Goal: Contribute content: Contribute content

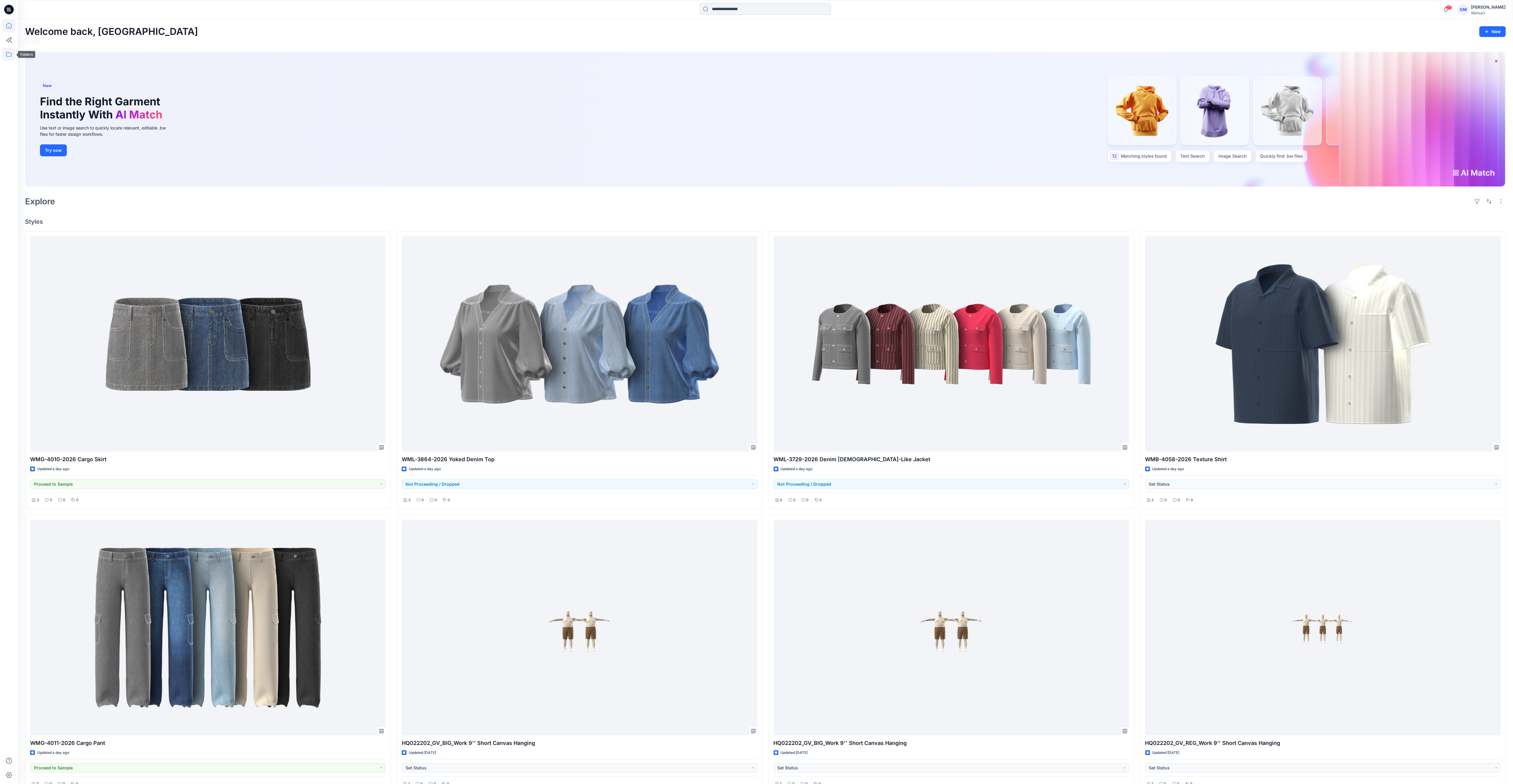
click at [10, 55] on icon at bounding box center [8, 54] width 13 height 13
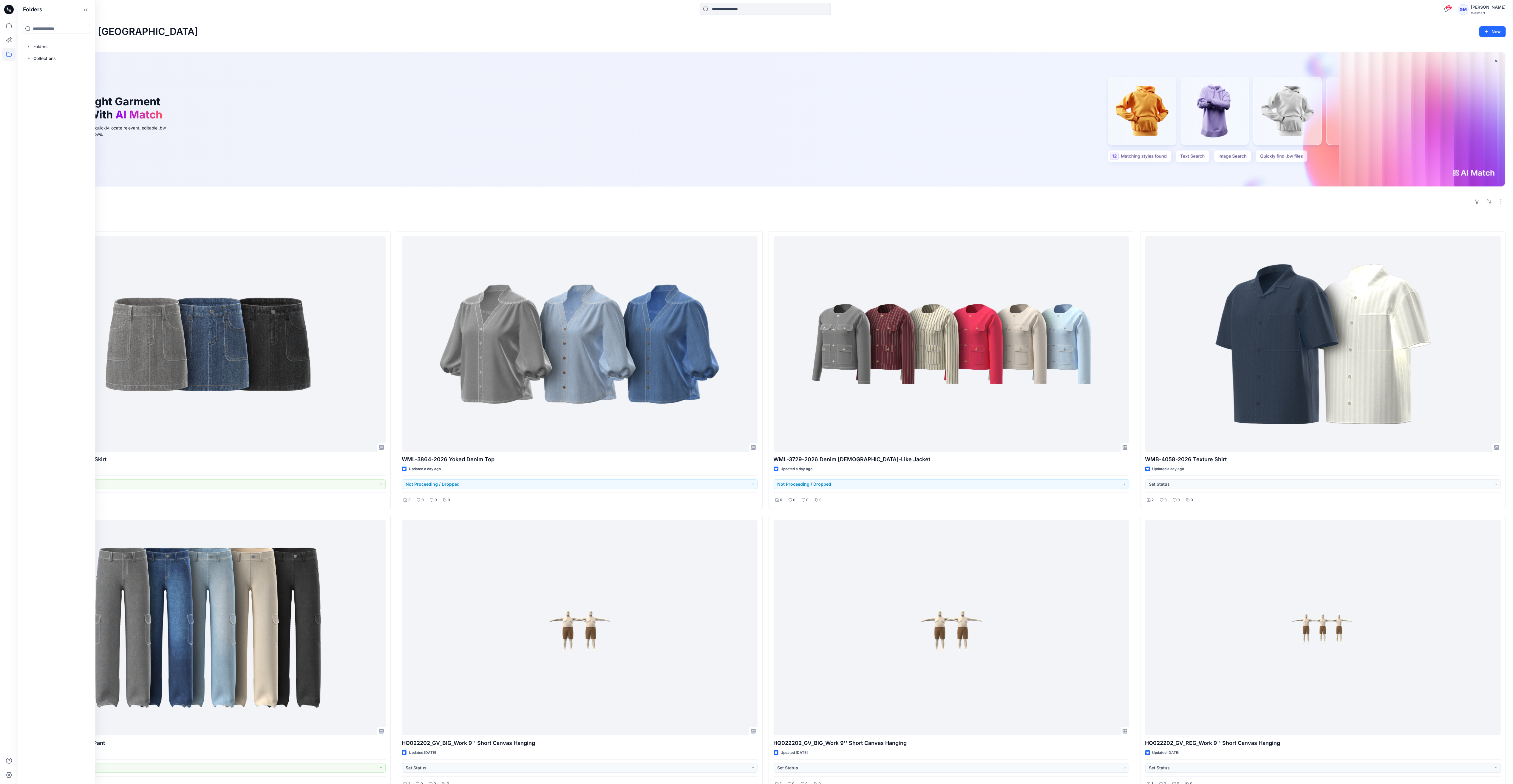
click at [273, 40] on div "Welcome back, [PERSON_NAME] New New Find the Right Garment Instantly With AI Ma…" at bounding box center [765, 561] width 1495 height 1085
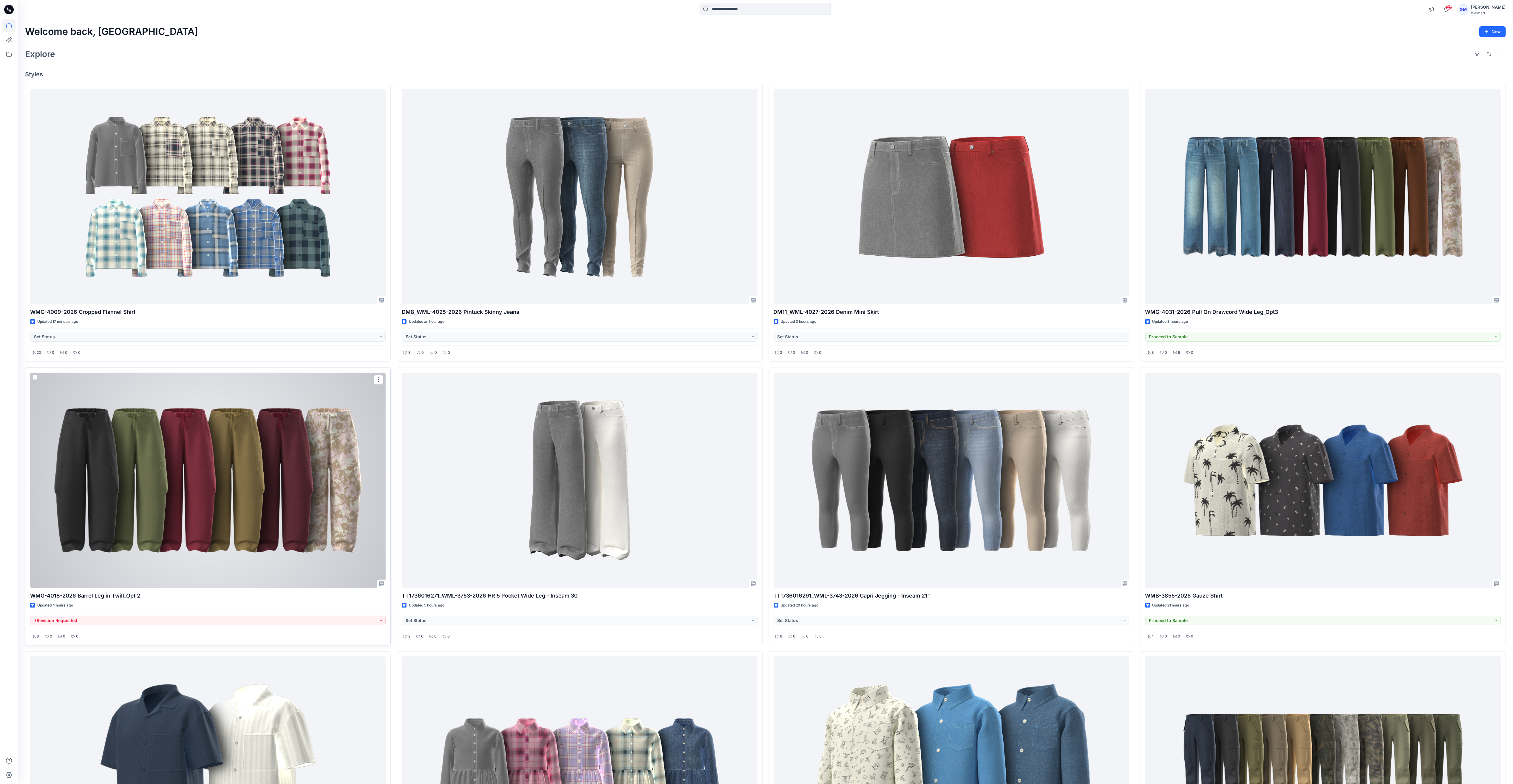
click at [244, 507] on div at bounding box center [207, 480] width 355 height 215
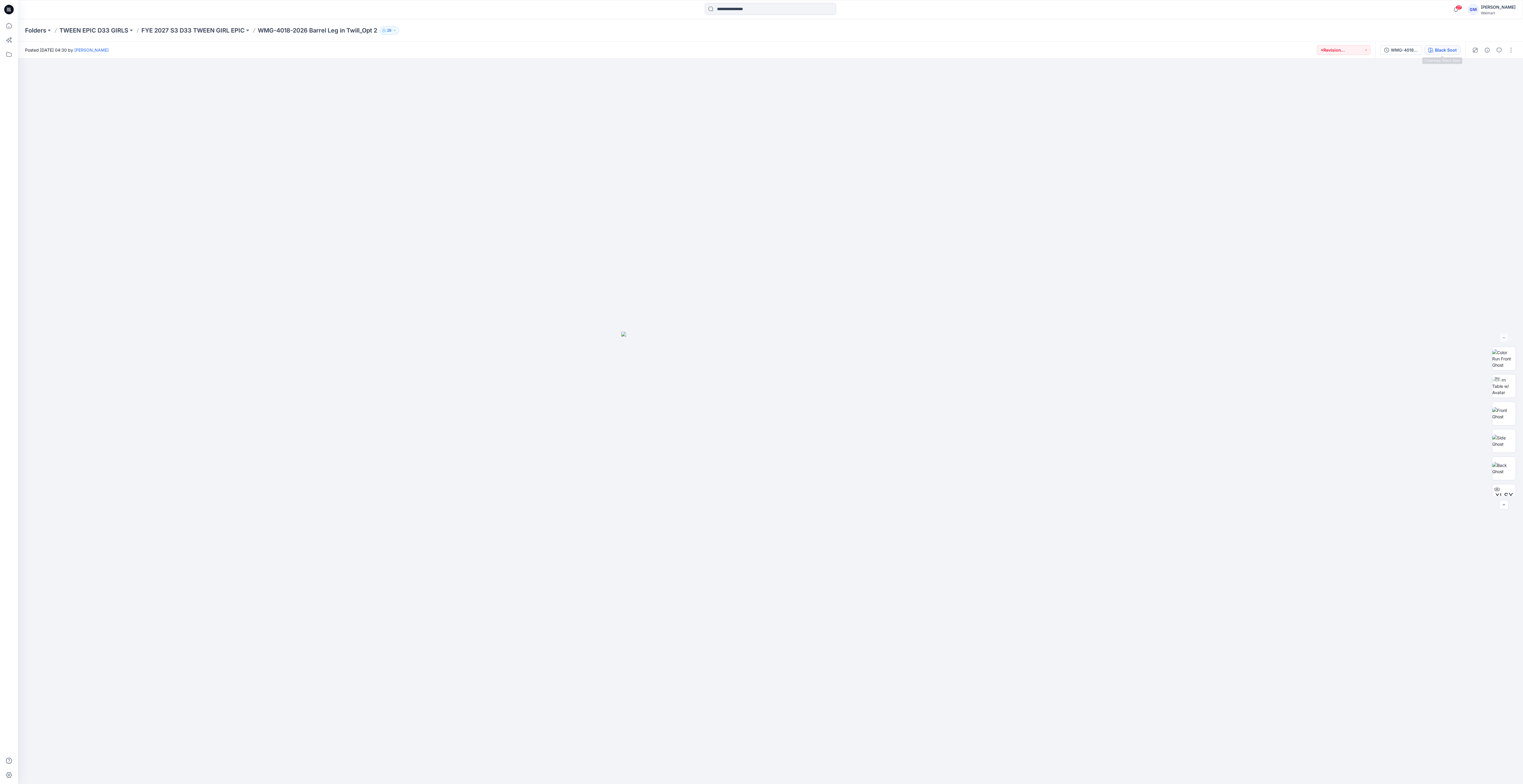
click at [1432, 53] on button "Black Soot" at bounding box center [1442, 51] width 36 height 10
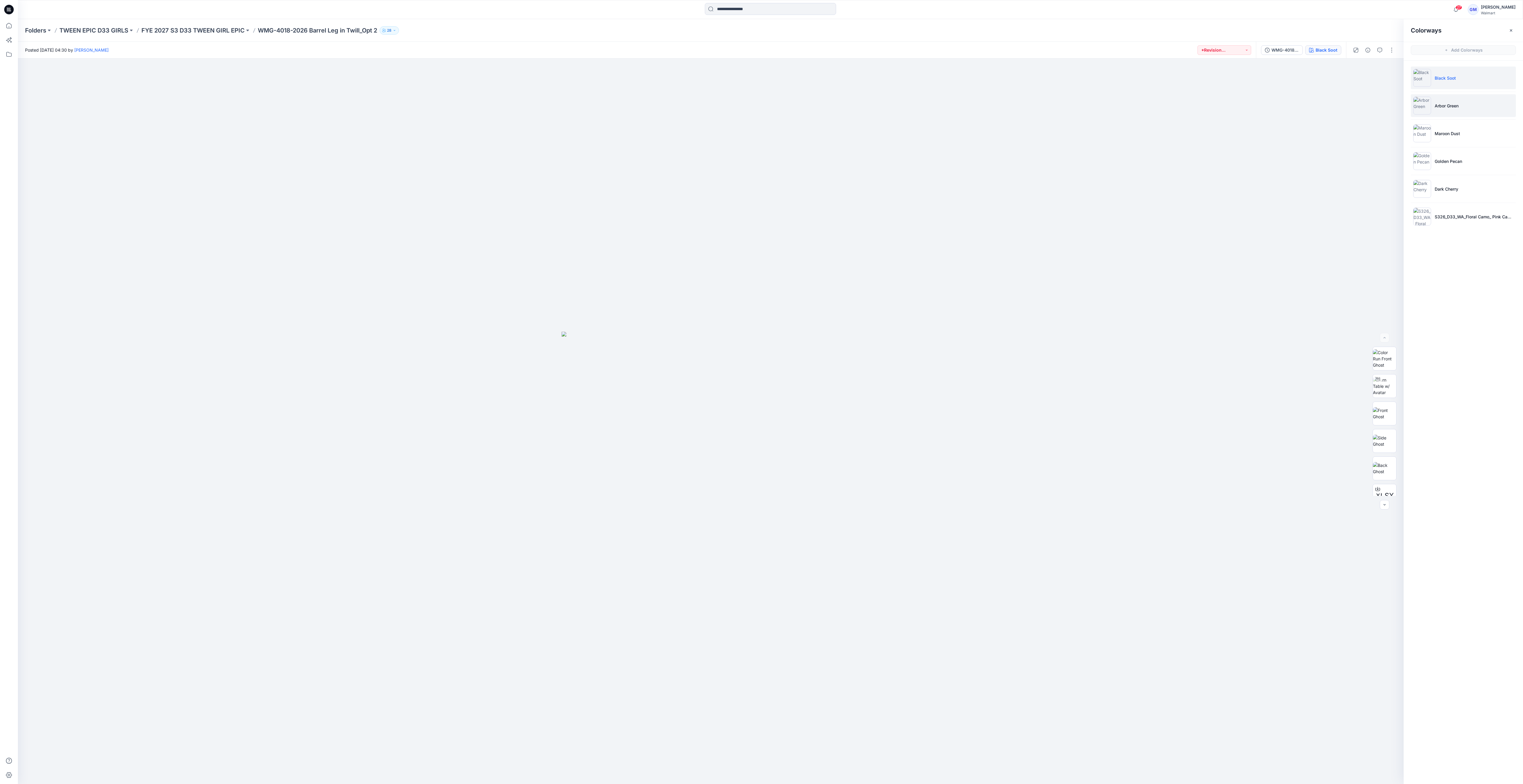
click at [1449, 106] on p "Arbor Green" at bounding box center [1446, 105] width 24 height 6
click at [1381, 389] on img at bounding box center [1384, 385] width 23 height 19
drag, startPoint x: 786, startPoint y: 604, endPoint x: 799, endPoint y: 425, distance: 179.5
click at [798, 425] on img at bounding box center [710, 206] width 1221 height 1153
drag, startPoint x: 789, startPoint y: 765, endPoint x: 745, endPoint y: 768, distance: 44.1
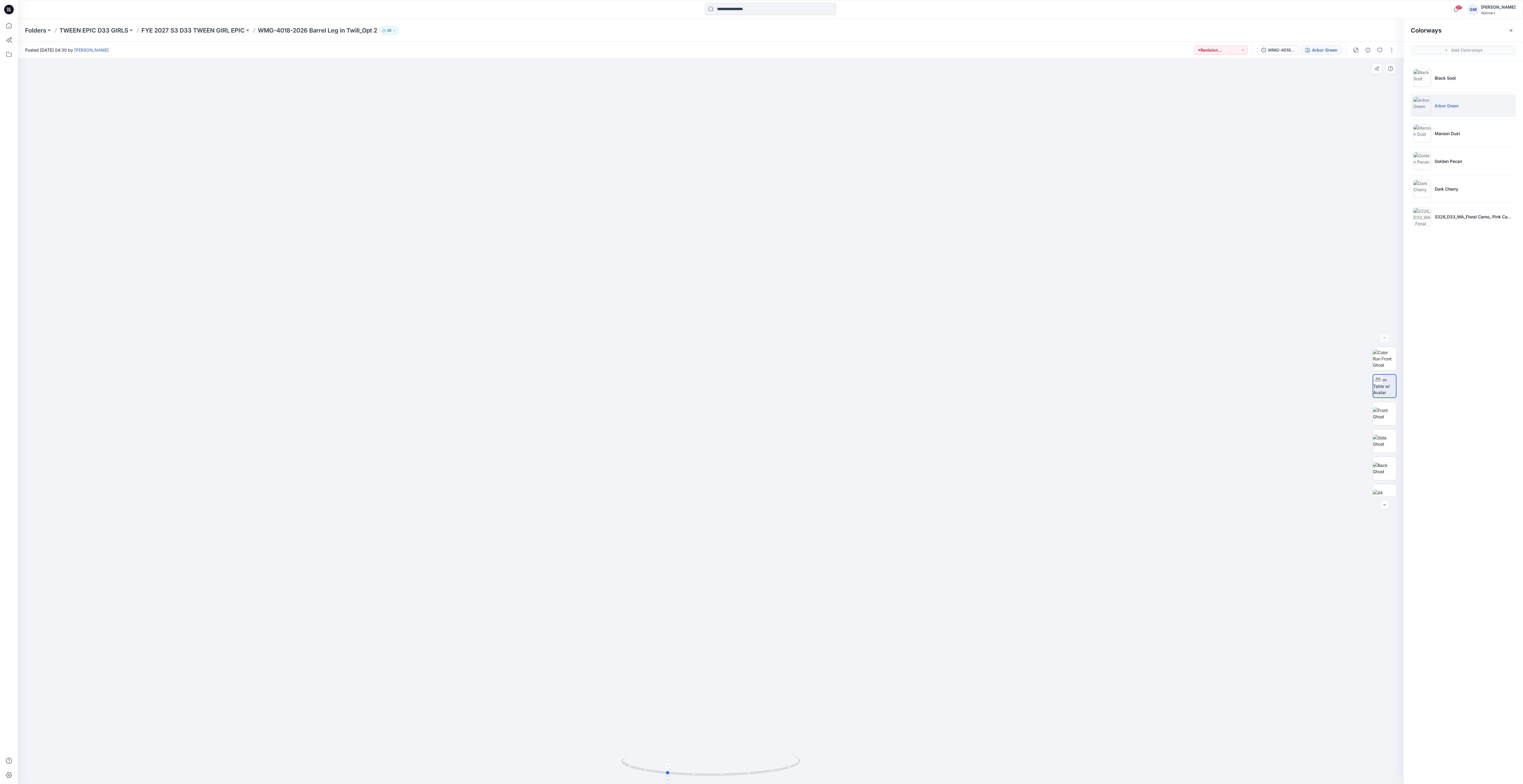
click at [745, 768] on icon at bounding box center [711, 765] width 180 height 22
drag, startPoint x: 762, startPoint y: 771, endPoint x: 803, endPoint y: 769, distance: 41.0
click at [803, 769] on div at bounding box center [711, 421] width 1386 height 725
drag, startPoint x: 783, startPoint y: 764, endPoint x: 736, endPoint y: 778, distance: 49.0
click at [736, 778] on div at bounding box center [711, 769] width 179 height 30
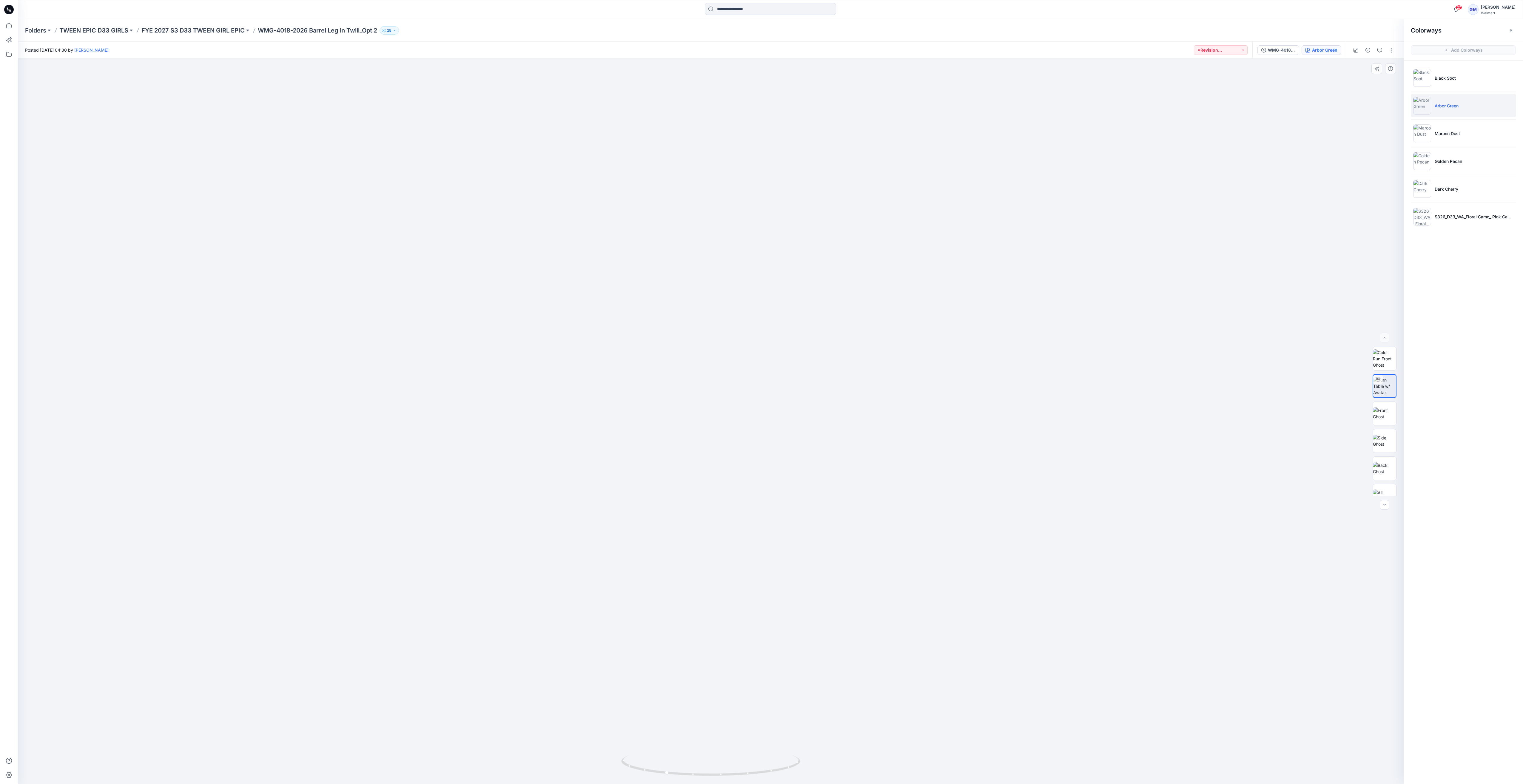
drag, startPoint x: 778, startPoint y: 613, endPoint x: 790, endPoint y: 544, distance: 70.0
click at [790, 544] on img at bounding box center [710, 314] width 938 height 937
drag, startPoint x: 709, startPoint y: 773, endPoint x: 752, endPoint y: 771, distance: 43.0
click at [752, 771] on icon at bounding box center [711, 765] width 180 height 22
drag, startPoint x: 791, startPoint y: 769, endPoint x: 760, endPoint y: 769, distance: 31.0
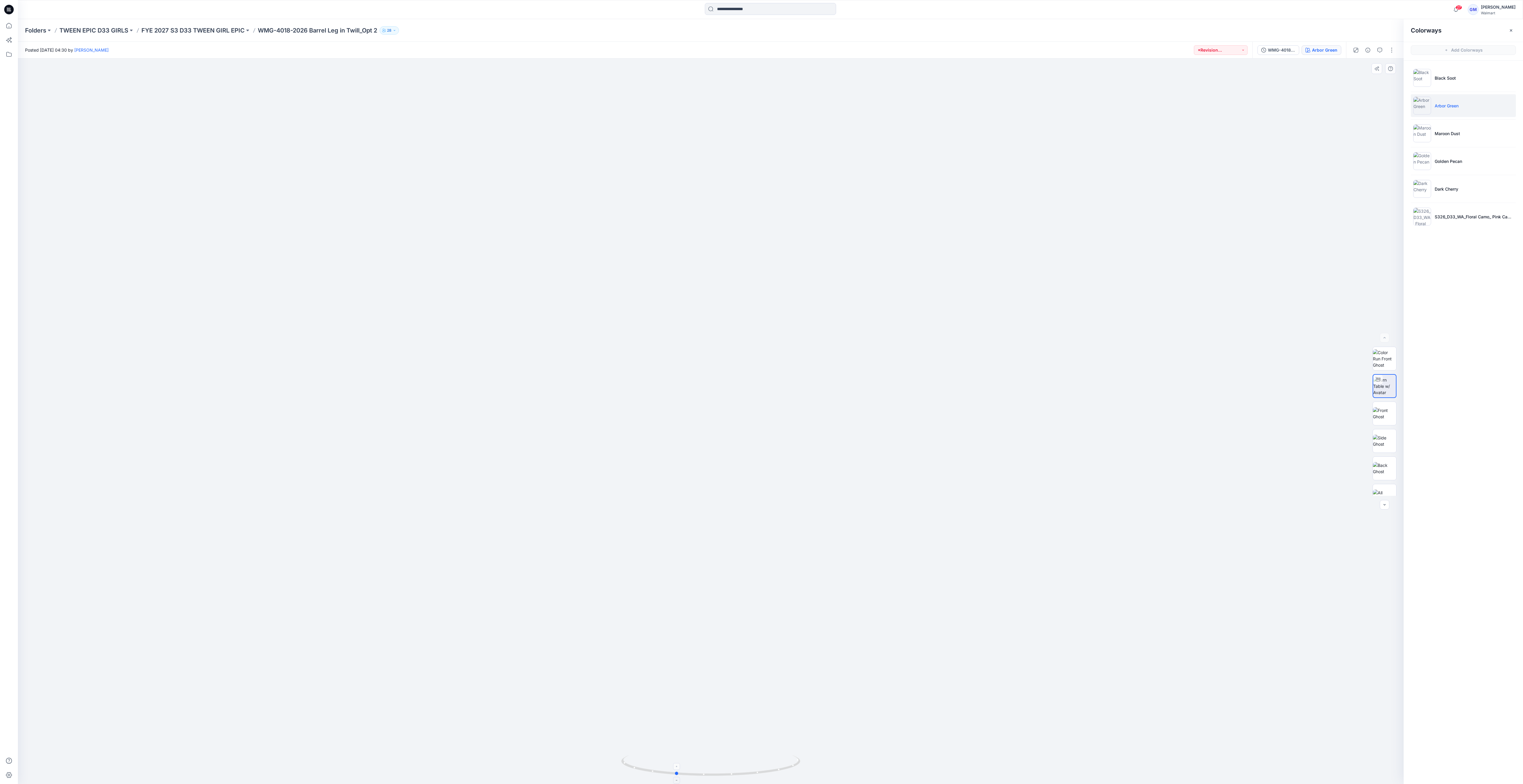
click at [760, 769] on icon at bounding box center [711, 765] width 180 height 22
drag, startPoint x: 698, startPoint y: 754, endPoint x: 697, endPoint y: 763, distance: 9.1
click at [698, 755] on div at bounding box center [711, 421] width 1386 height 725
drag, startPoint x: 721, startPoint y: 763, endPoint x: 767, endPoint y: 756, distance: 46.5
click at [767, 756] on icon at bounding box center [711, 765] width 180 height 22
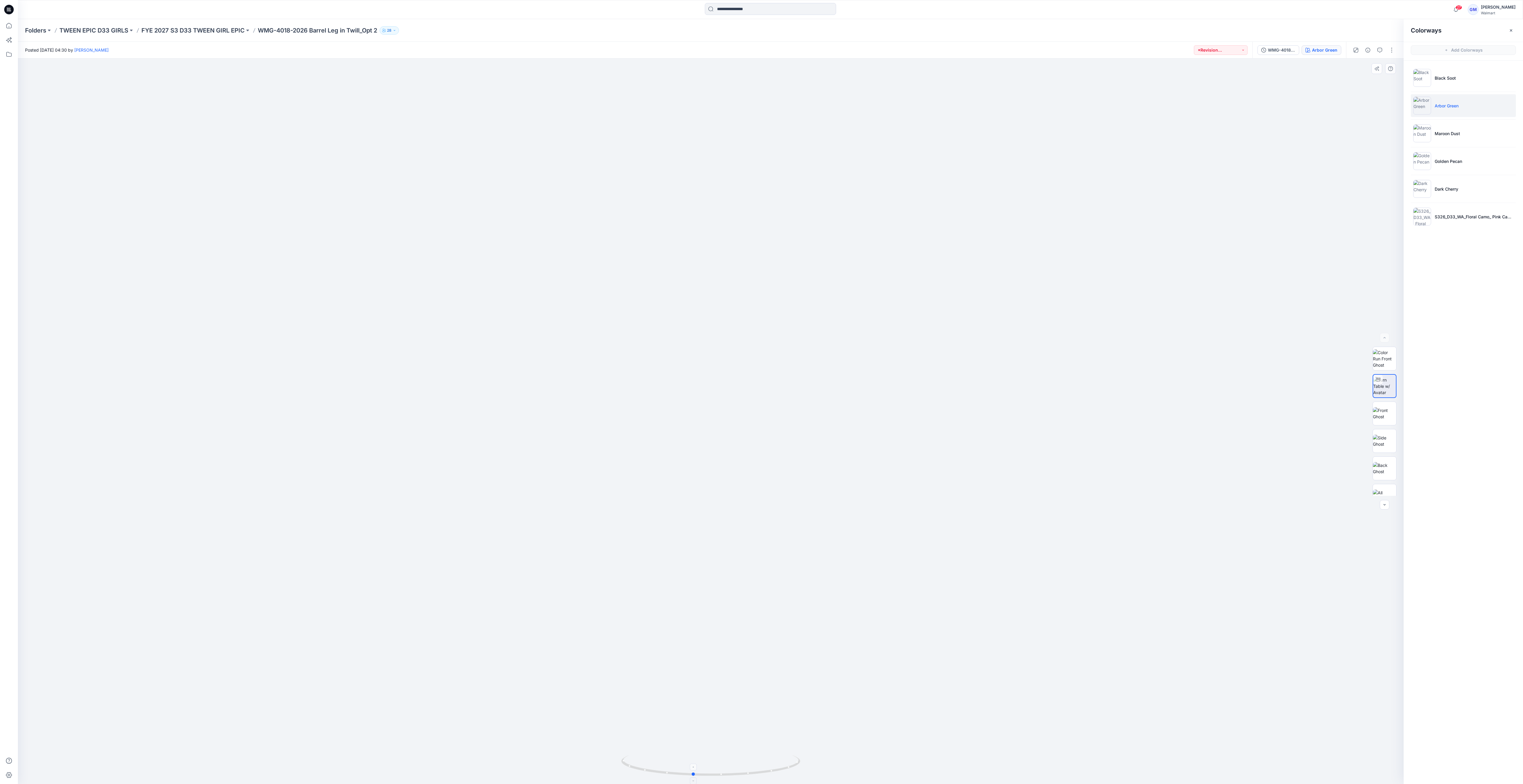
drag, startPoint x: 791, startPoint y: 762, endPoint x: 761, endPoint y: 773, distance: 32.0
click at [761, 773] on icon at bounding box center [711, 765] width 180 height 22
drag, startPoint x: 735, startPoint y: 775, endPoint x: 774, endPoint y: 765, distance: 40.3
click at [774, 765] on icon at bounding box center [711, 765] width 180 height 22
drag, startPoint x: 796, startPoint y: 764, endPoint x: 738, endPoint y: 777, distance: 59.4
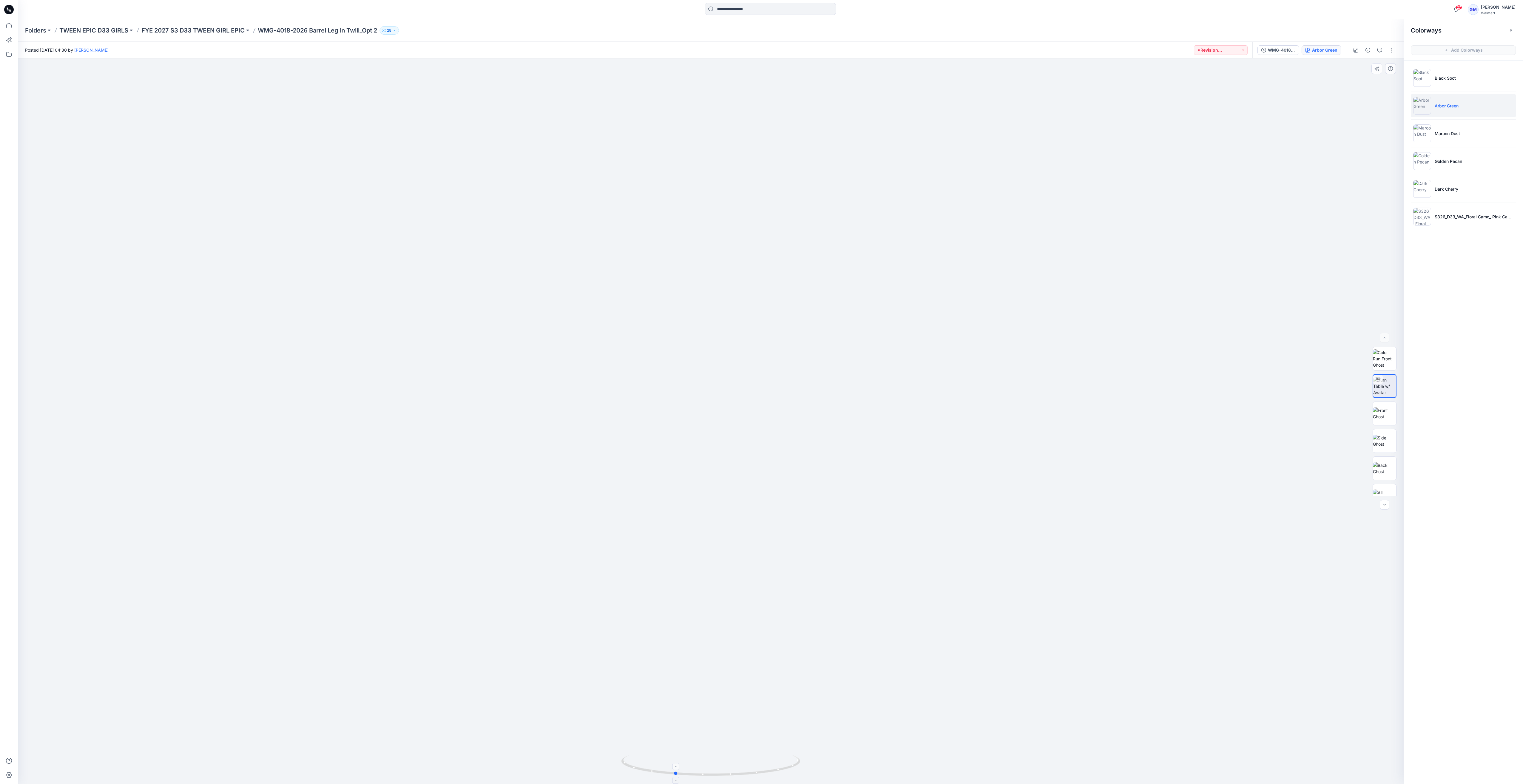
click at [738, 777] on icon at bounding box center [711, 765] width 180 height 22
drag, startPoint x: 737, startPoint y: 777, endPoint x: 767, endPoint y: 774, distance: 30.1
click at [767, 774] on div at bounding box center [711, 769] width 179 height 30
drag, startPoint x: 795, startPoint y: 757, endPoint x: 763, endPoint y: 760, distance: 32.1
click at [763, 760] on icon at bounding box center [711, 765] width 180 height 22
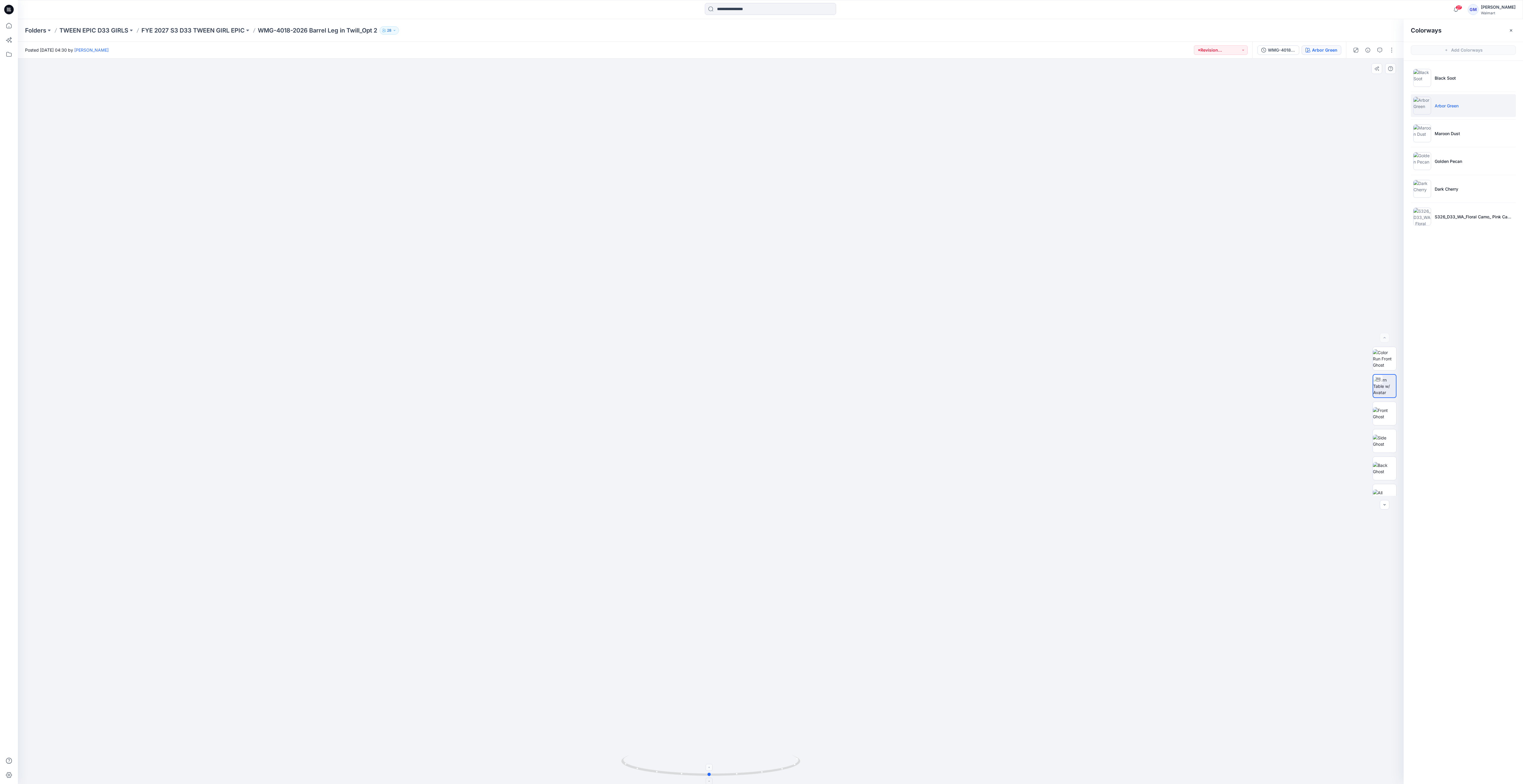
drag, startPoint x: 745, startPoint y: 767, endPoint x: 779, endPoint y: 762, distance: 34.4
click at [779, 762] on icon at bounding box center [711, 765] width 180 height 22
drag, startPoint x: 891, startPoint y: 569, endPoint x: 953, endPoint y: 444, distance: 139.5
click at [953, 444] on img at bounding box center [711, 254] width 1060 height 1060
click at [213, 30] on p "FYE 2027 S3 D33 TWEEN GIRL EPIC" at bounding box center [193, 30] width 104 height 8
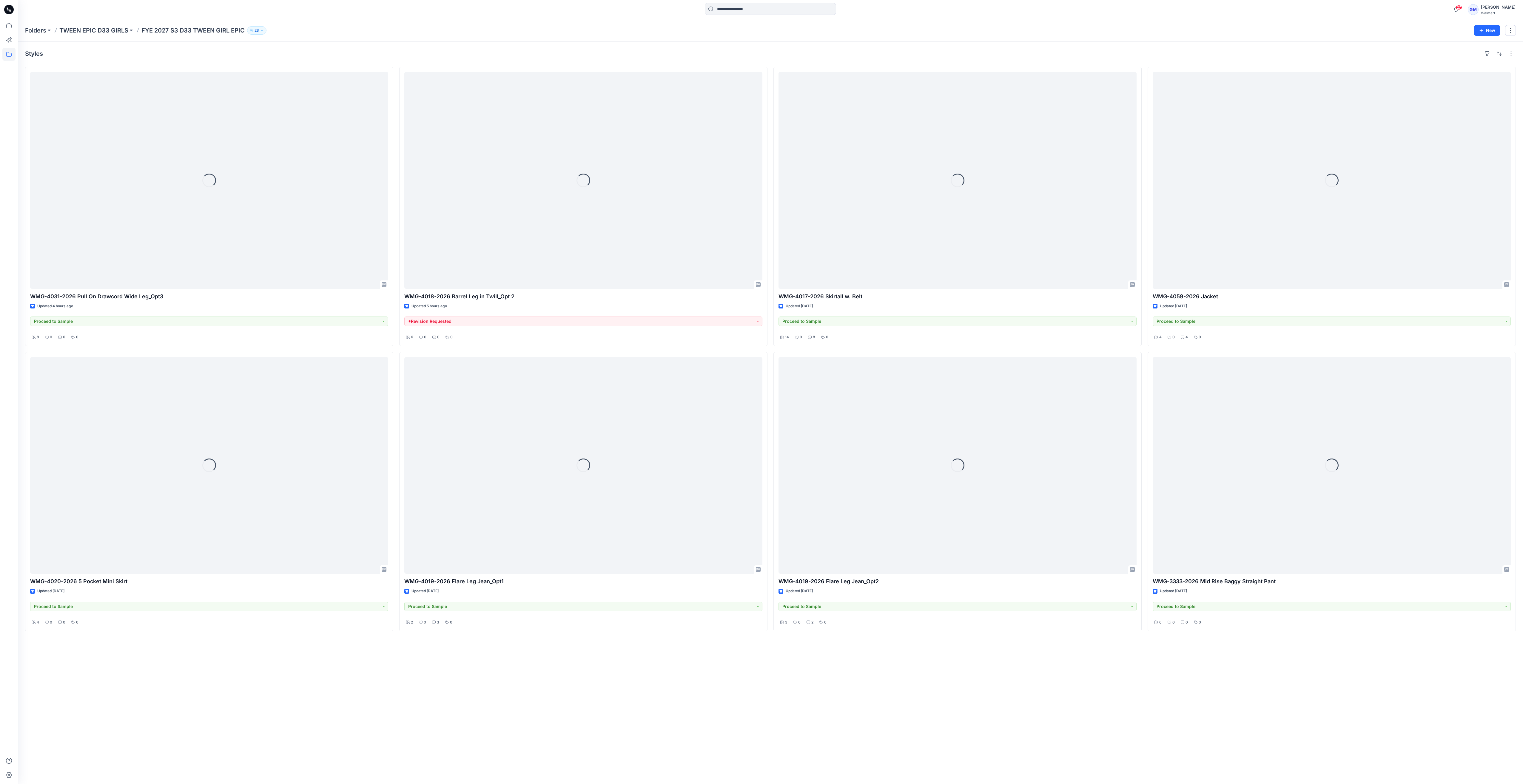
click at [734, 700] on div "Styles Loading... WMG-4031-2026 Pull On Drawcord Wide Leg_Opt3 Updated 4 hours …" at bounding box center [770, 413] width 1505 height 742
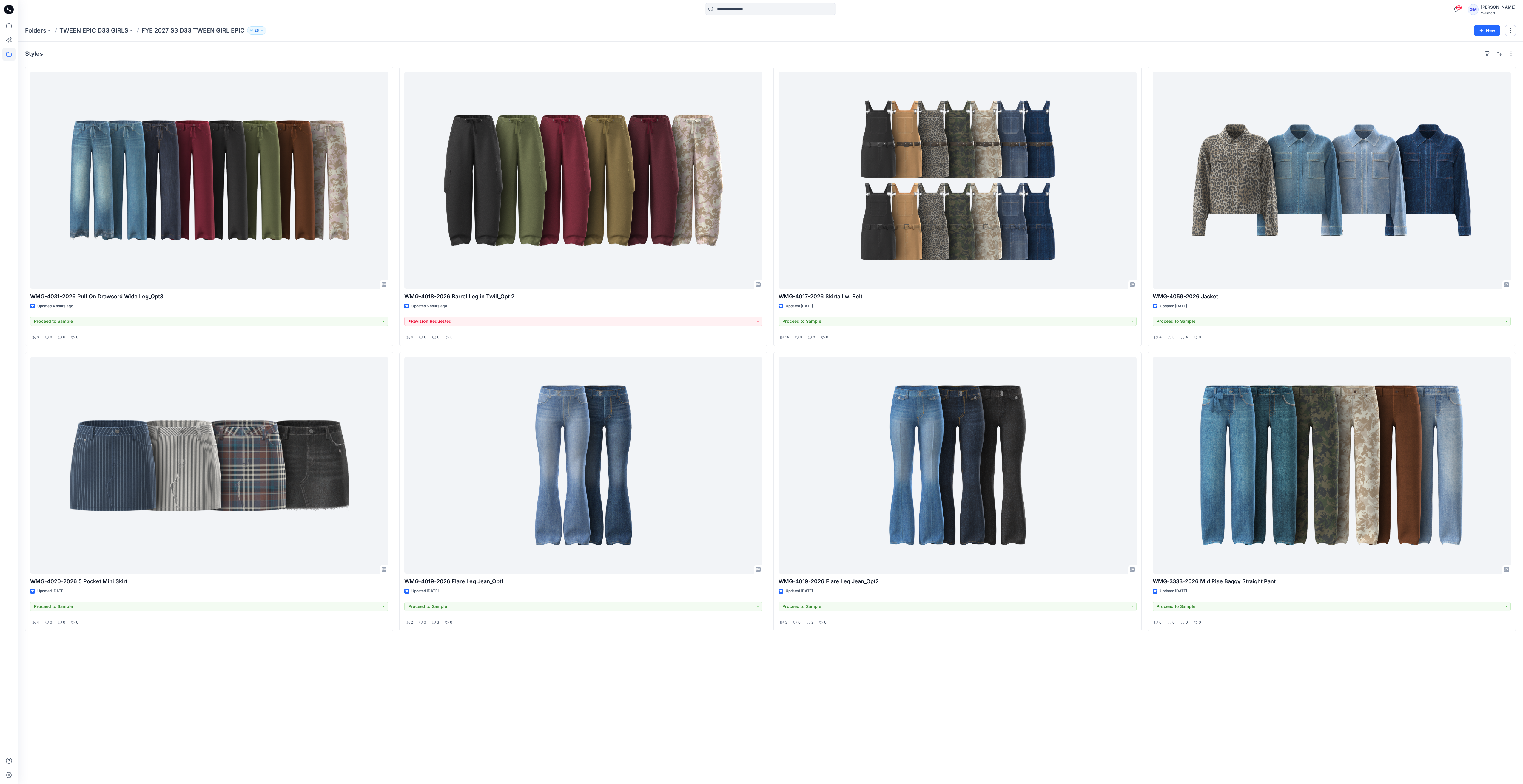
click at [984, 665] on div "Styles WMG-4031-2026 Pull On Drawcord Wide Leg_Opt3 Updated 4 hours ago Proceed…" at bounding box center [770, 413] width 1505 height 742
click at [1079, 684] on div "Styles WMG-4031-2026 Pull On Drawcord Wide Leg_Opt3 Updated 4 hours ago Proceed…" at bounding box center [770, 413] width 1505 height 742
click at [839, 42] on div "Styles WMG-4031-2026 Pull On Drawcord Wide Leg_Opt3 Updated 4 hours ago Proceed…" at bounding box center [770, 413] width 1505 height 742
click at [1035, 718] on div "Styles WMG-4031-2026 Pull On Drawcord Wide Leg_Opt3 Updated 4 hours ago Proceed…" at bounding box center [770, 413] width 1505 height 742
drag, startPoint x: 179, startPoint y: 690, endPoint x: 207, endPoint y: 643, distance: 54.7
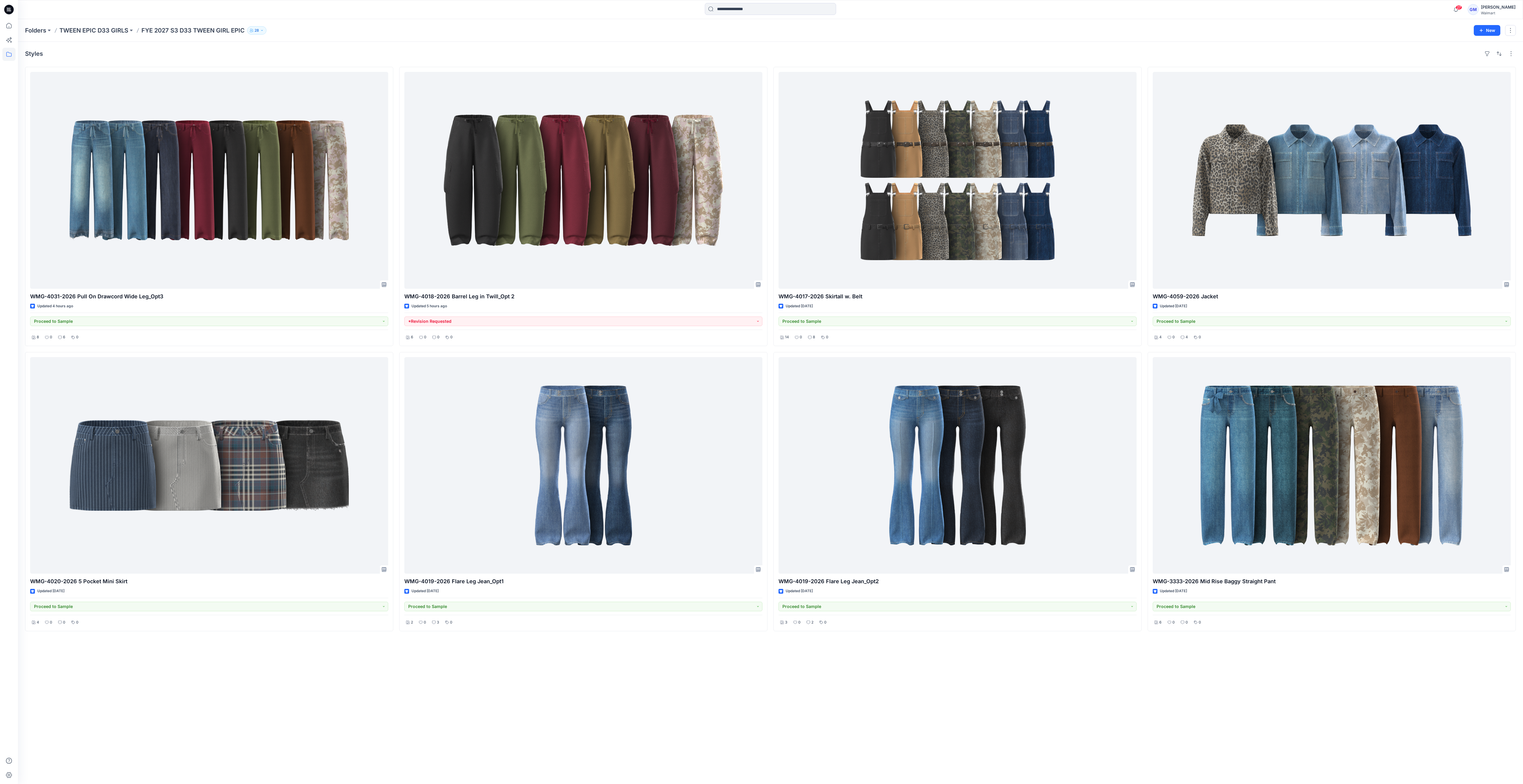
click at [179, 689] on div "Styles WMG-4031-2026 Pull On Drawcord Wide Leg_Opt3 Updated 4 hours ago Proceed…" at bounding box center [770, 413] width 1505 height 742
click at [555, 53] on div "Styles" at bounding box center [769, 54] width 1490 height 10
click at [484, 692] on div "Styles WMG-4031-2026 Pull On Drawcord Wide Leg_Opt3 Updated 4 hours ago Proceed…" at bounding box center [770, 413] width 1505 height 742
click at [379, 717] on div "Styles WMG-4031-2026 Pull On Drawcord Wide Leg_Opt3 Updated 4 hours ago Proceed…" at bounding box center [770, 413] width 1505 height 742
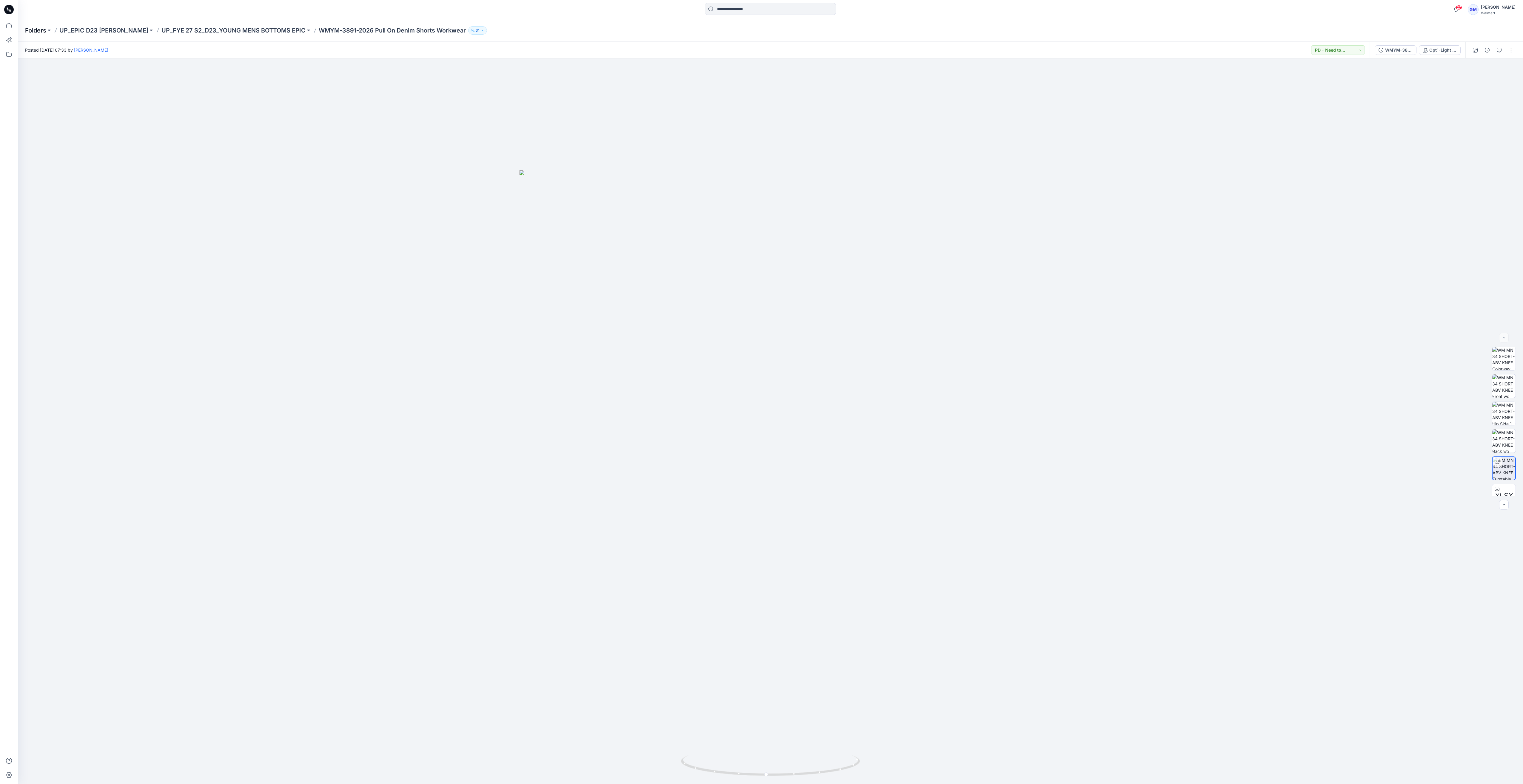
click at [32, 28] on p "Folders" at bounding box center [35, 30] width 21 height 8
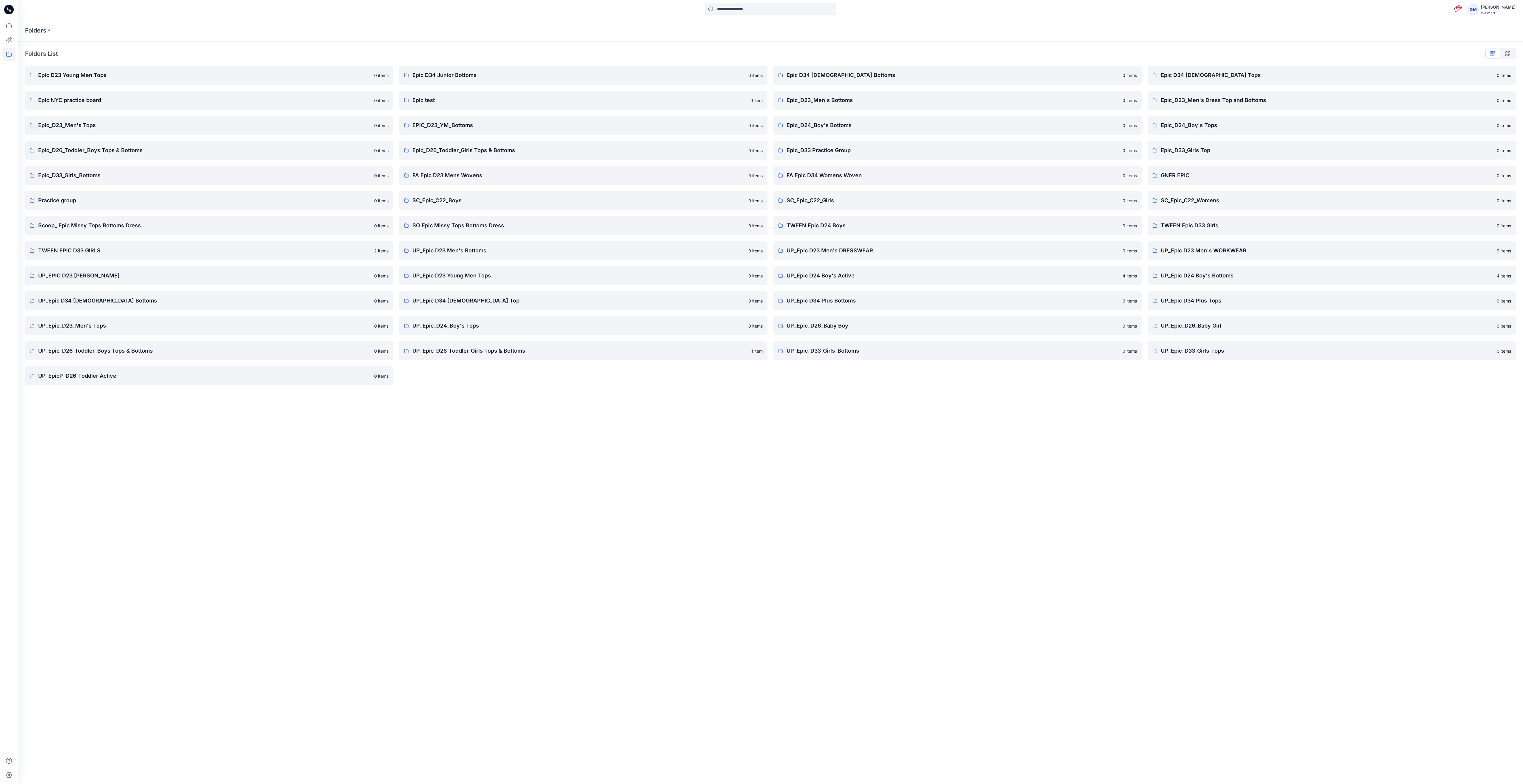
drag, startPoint x: 547, startPoint y: 605, endPoint x: 474, endPoint y: 609, distance: 73.1
click at [540, 606] on div "Folders Folders List Epic D23 Young Men Tops 0 items Epic NYC practice board 0 …" at bounding box center [770, 401] width 1505 height 764
click at [152, 350] on p "UP_Epic_D26_Toddler_Boys Tops & Bottoms" at bounding box center [204, 350] width 332 height 8
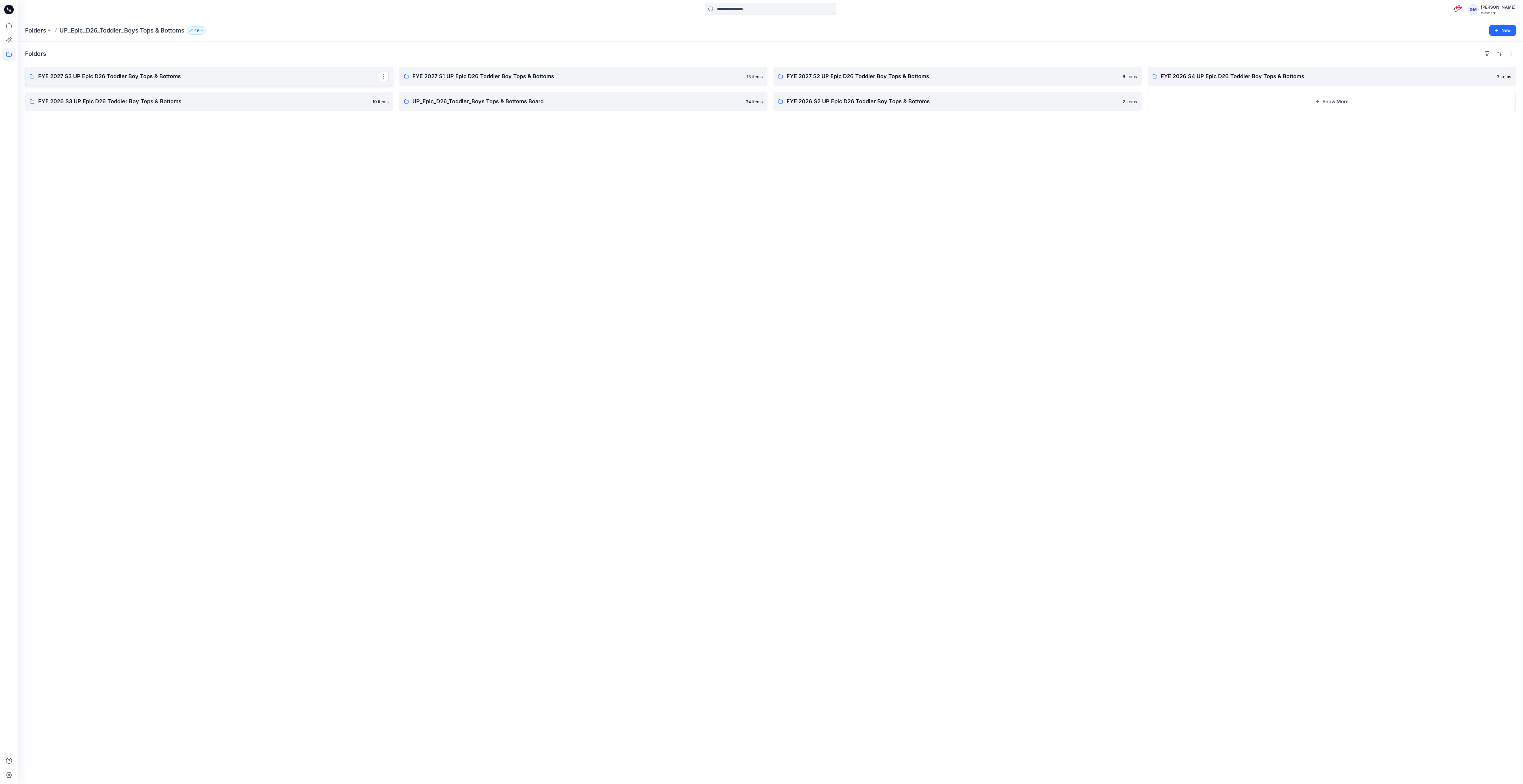
click at [239, 71] on link "FYE 2027 S3 UP Epic D26 Toddler Boy Tops & Bottoms" at bounding box center [209, 76] width 368 height 19
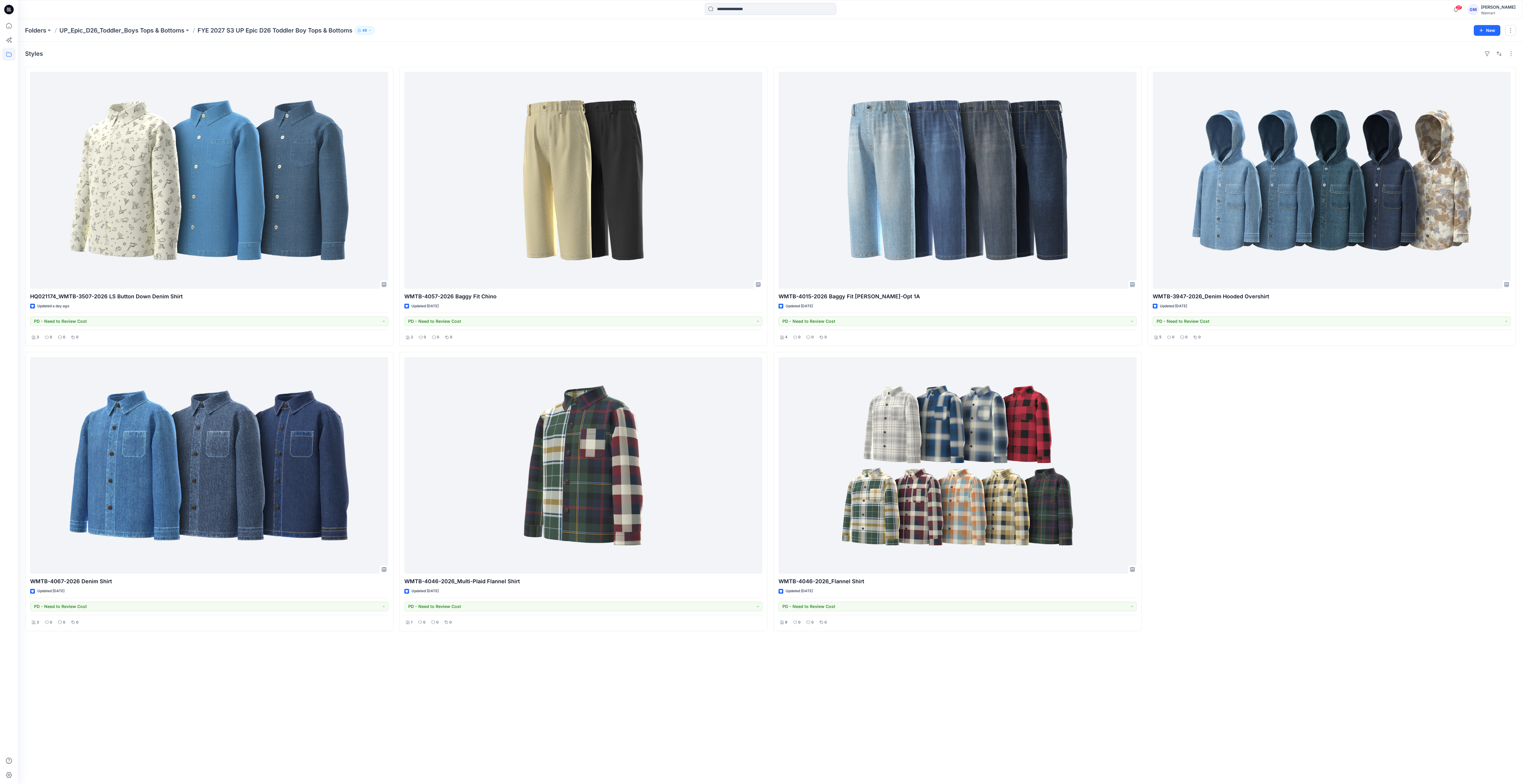
click at [1336, 578] on div "WMTB-3947-2026_Denim Hooded Overshirt Updated 5 days ago PD - Need to Review Co…" at bounding box center [1332, 348] width 368 height 564
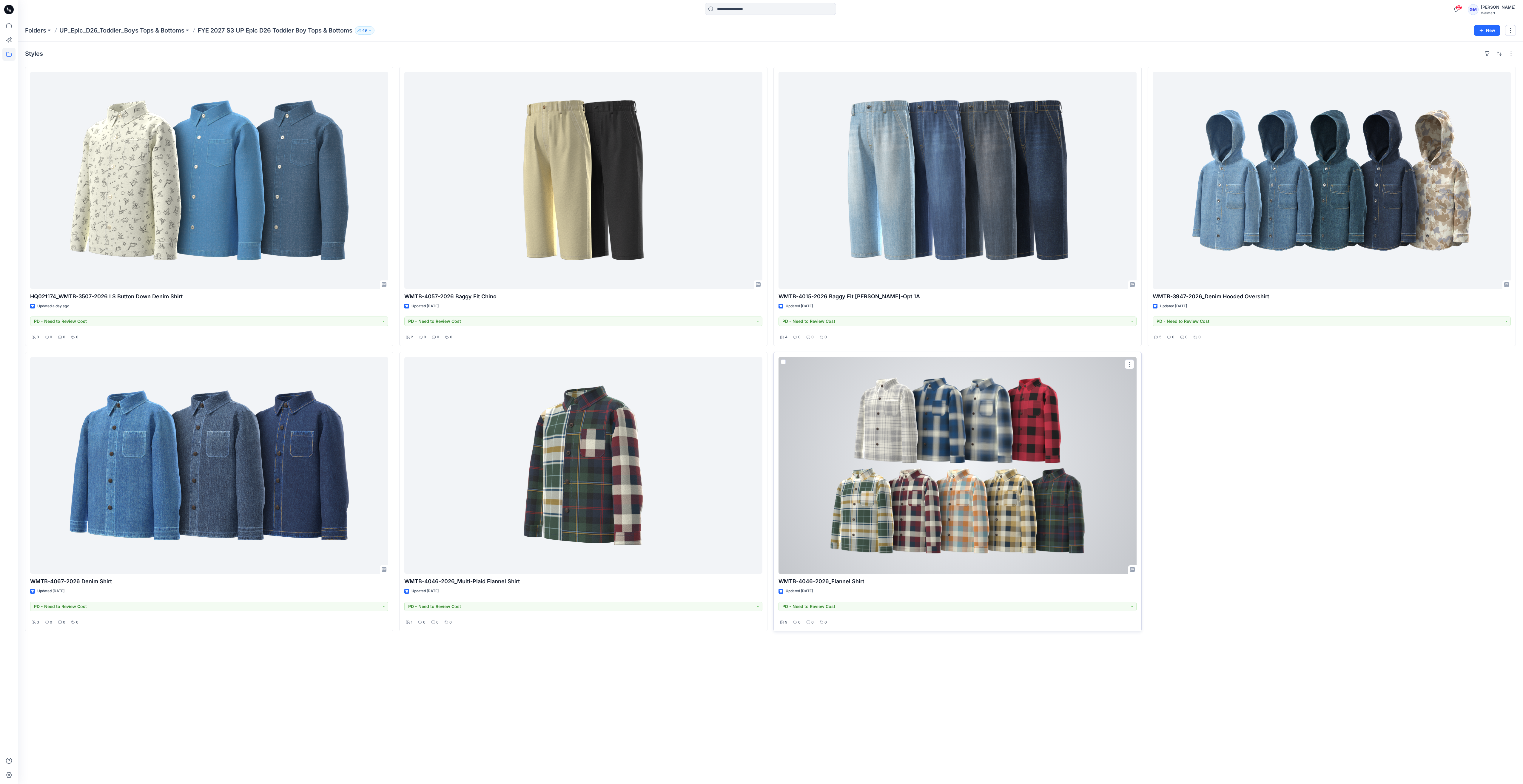
click at [1056, 501] on div at bounding box center [958, 466] width 358 height 217
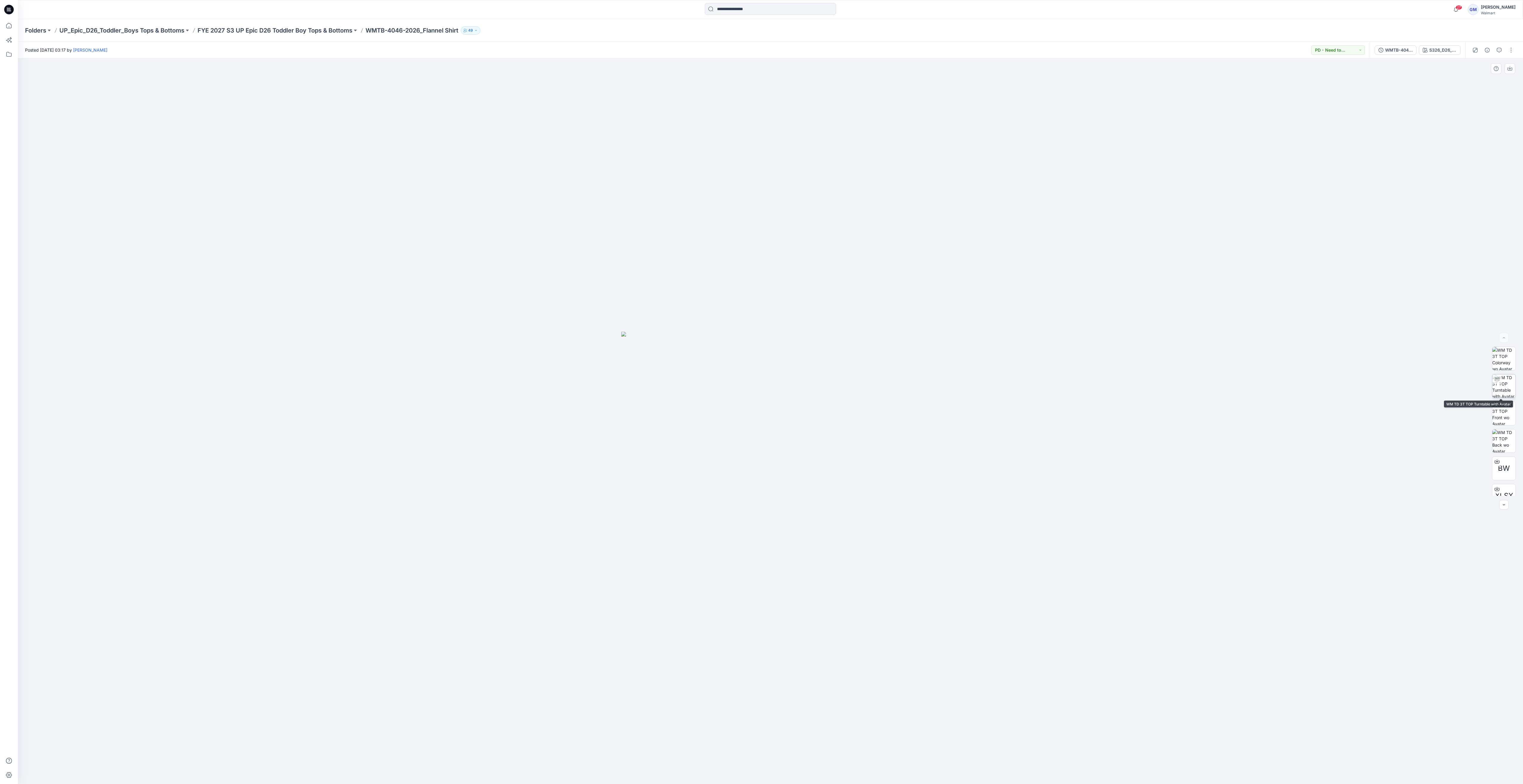
click at [1499, 387] on img at bounding box center [1503, 385] width 23 height 23
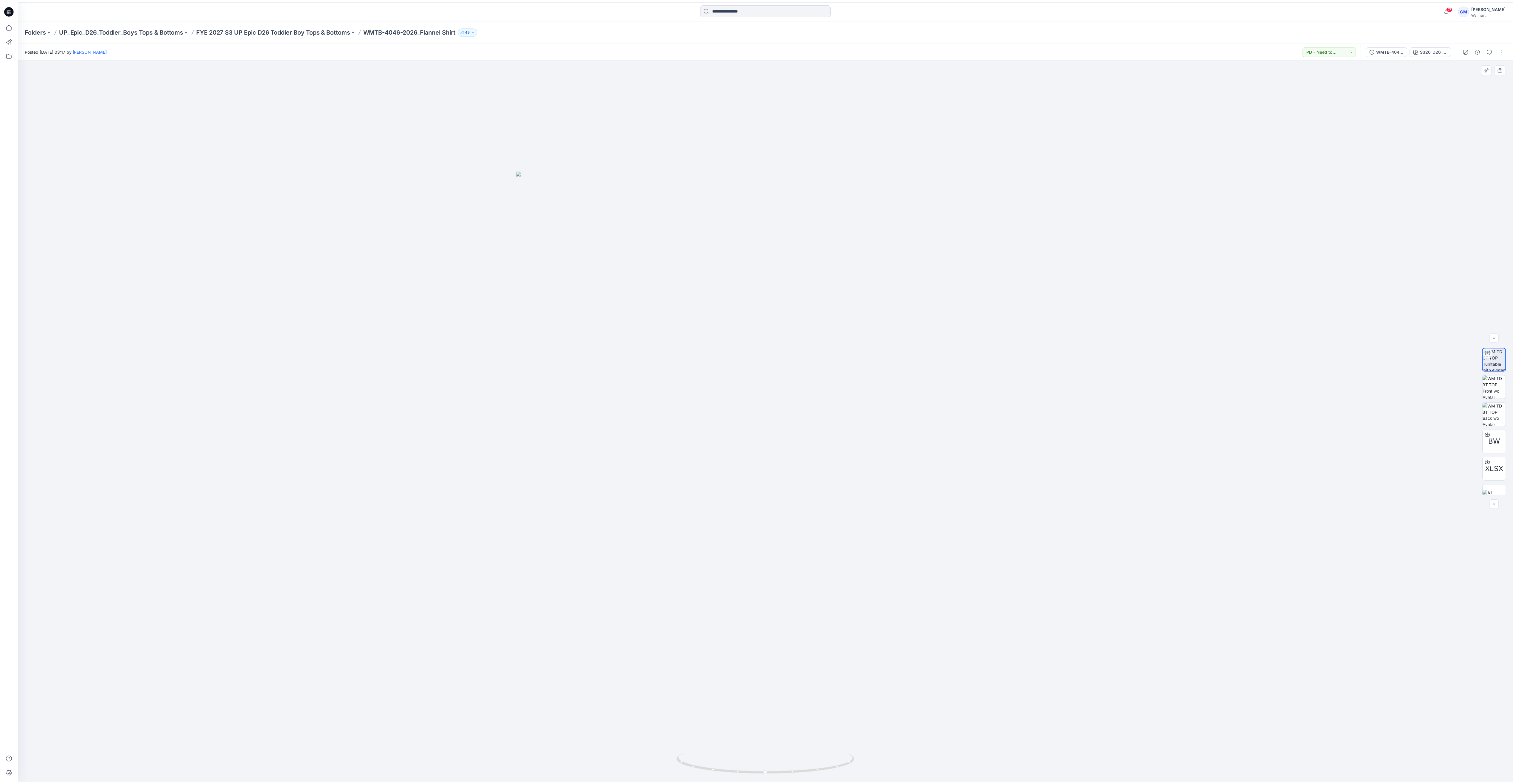
scroll to position [40, 0]
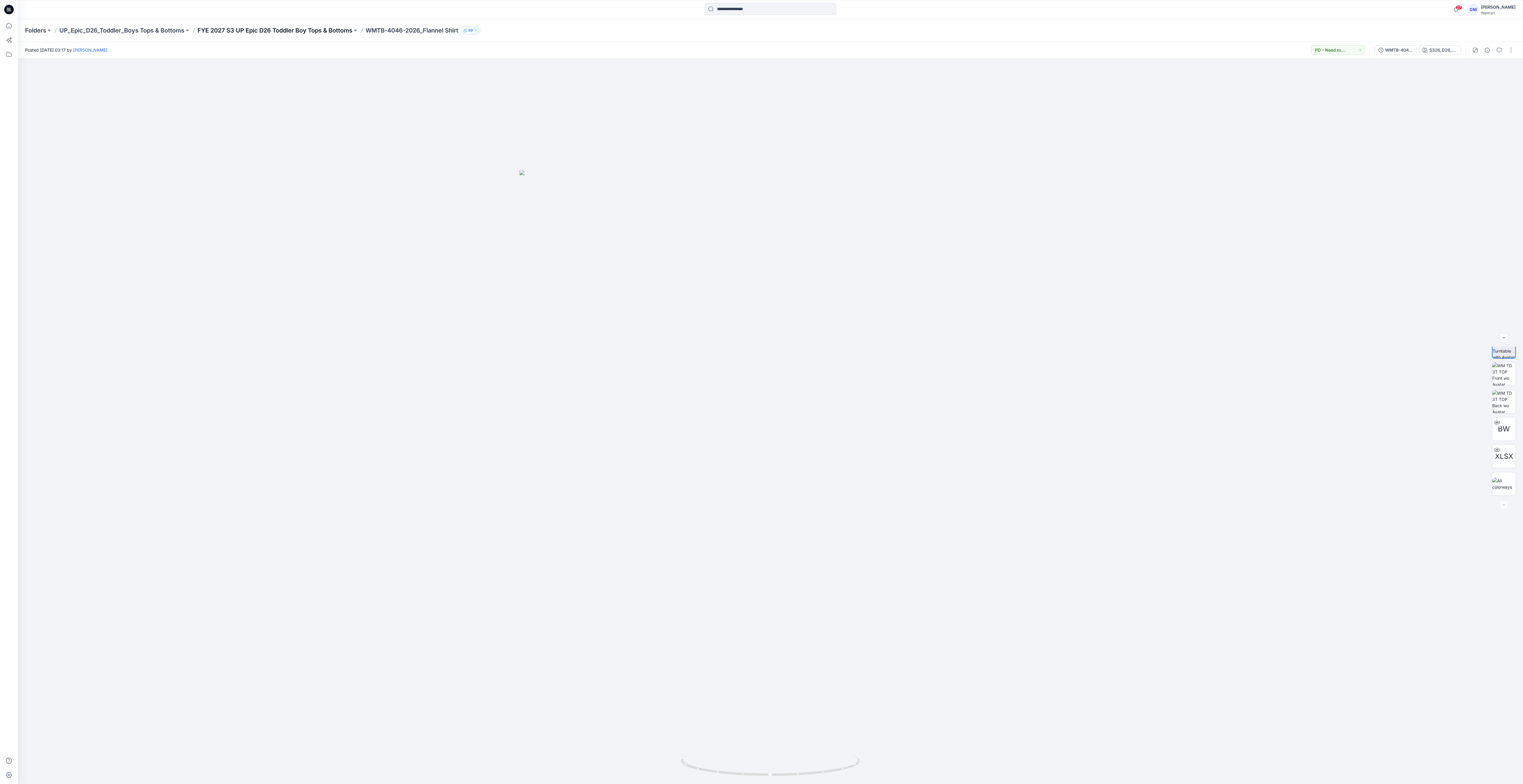
click at [352, 31] on p "FYE 2027 S3 UP Epic D26 Toddler Boy Tops & Bottoms" at bounding box center [275, 30] width 155 height 8
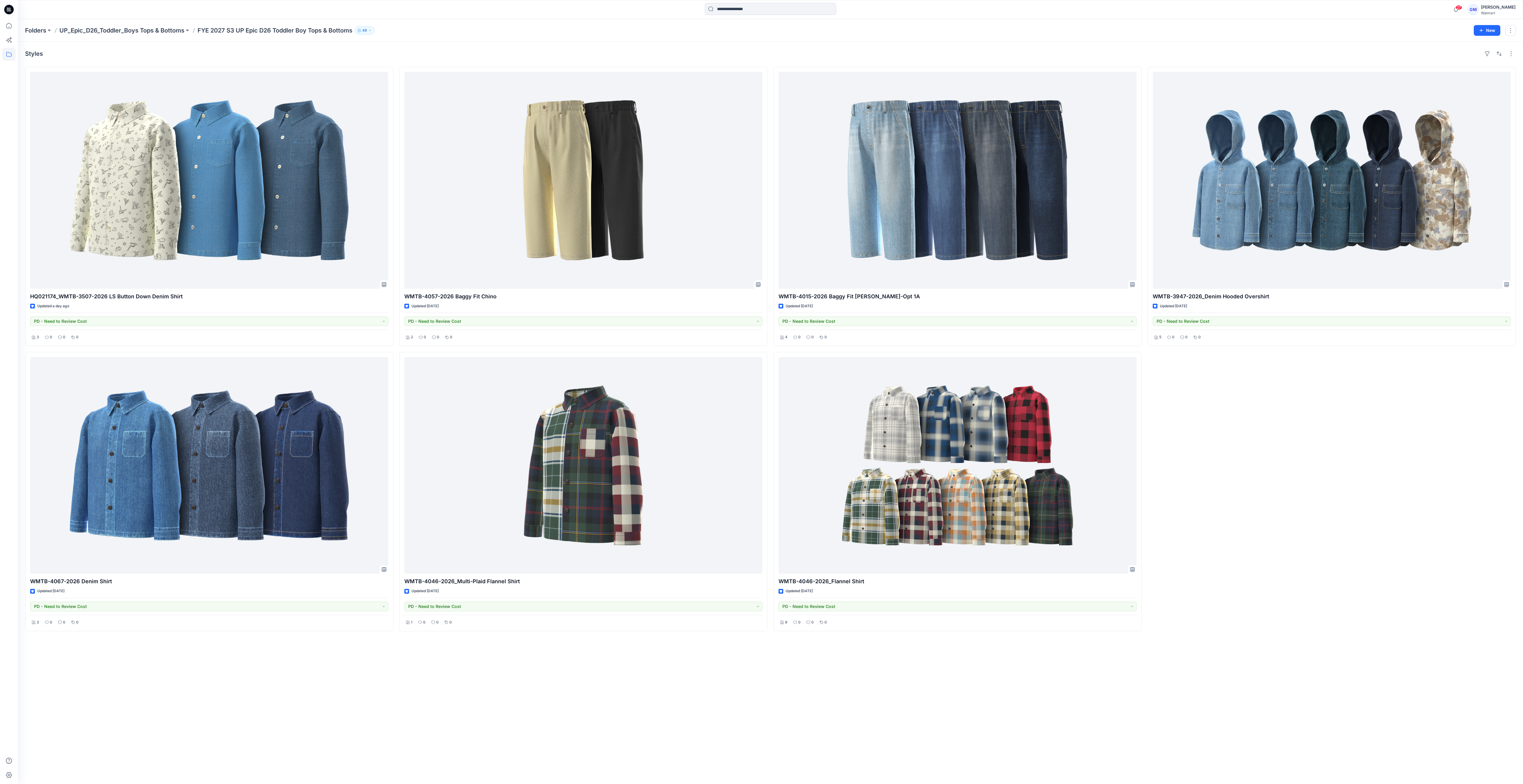
click at [1188, 638] on div "Styles HQ021174_WMTB-3507-2026 LS Button Down Denim Shirt Updated a day ago PD …" at bounding box center [770, 413] width 1505 height 742
click at [38, 29] on p "Folders" at bounding box center [35, 30] width 21 height 8
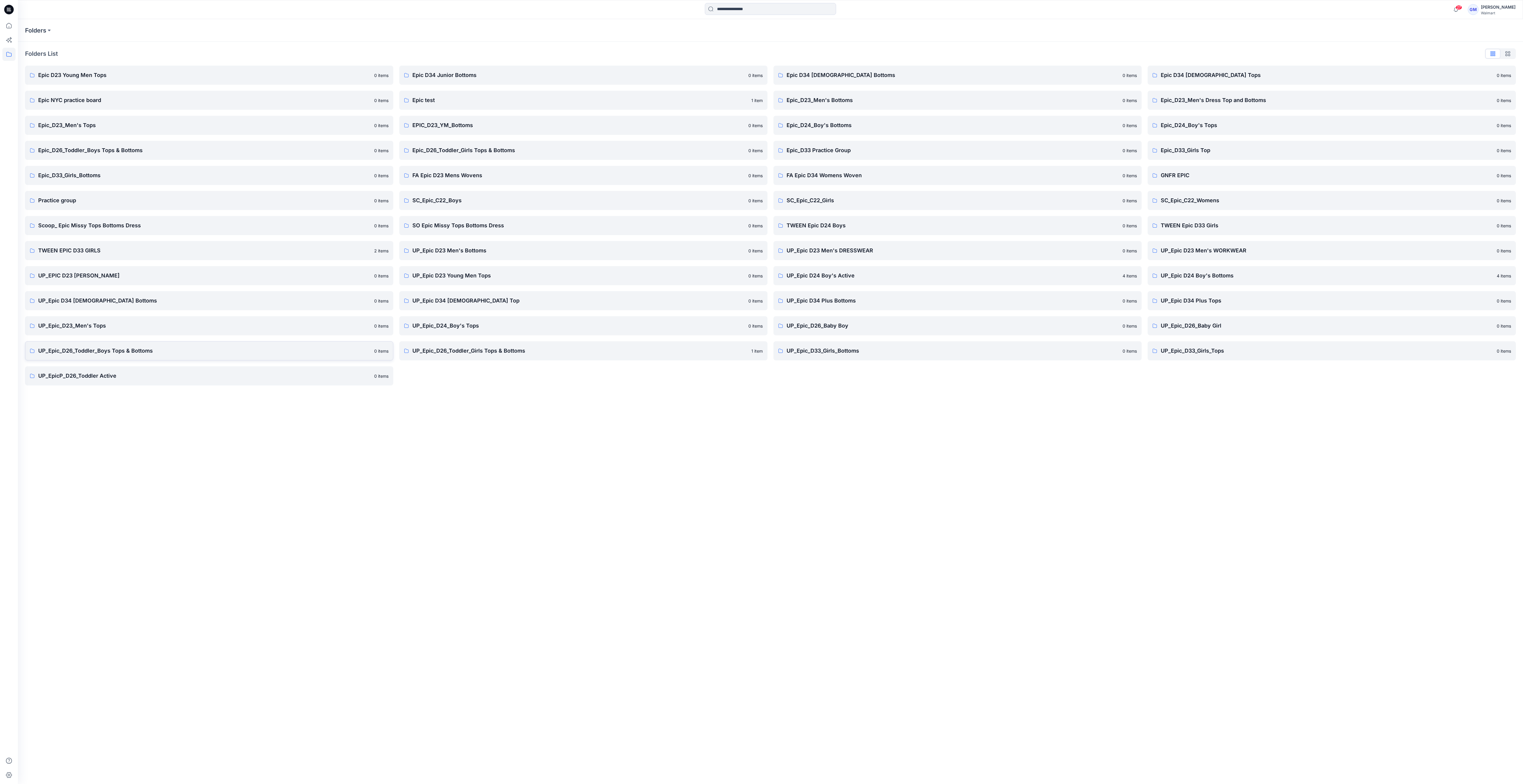
click at [206, 348] on p "UP_Epic_D26_Toddler_Boys Tops & Bottoms" at bounding box center [204, 350] width 332 height 8
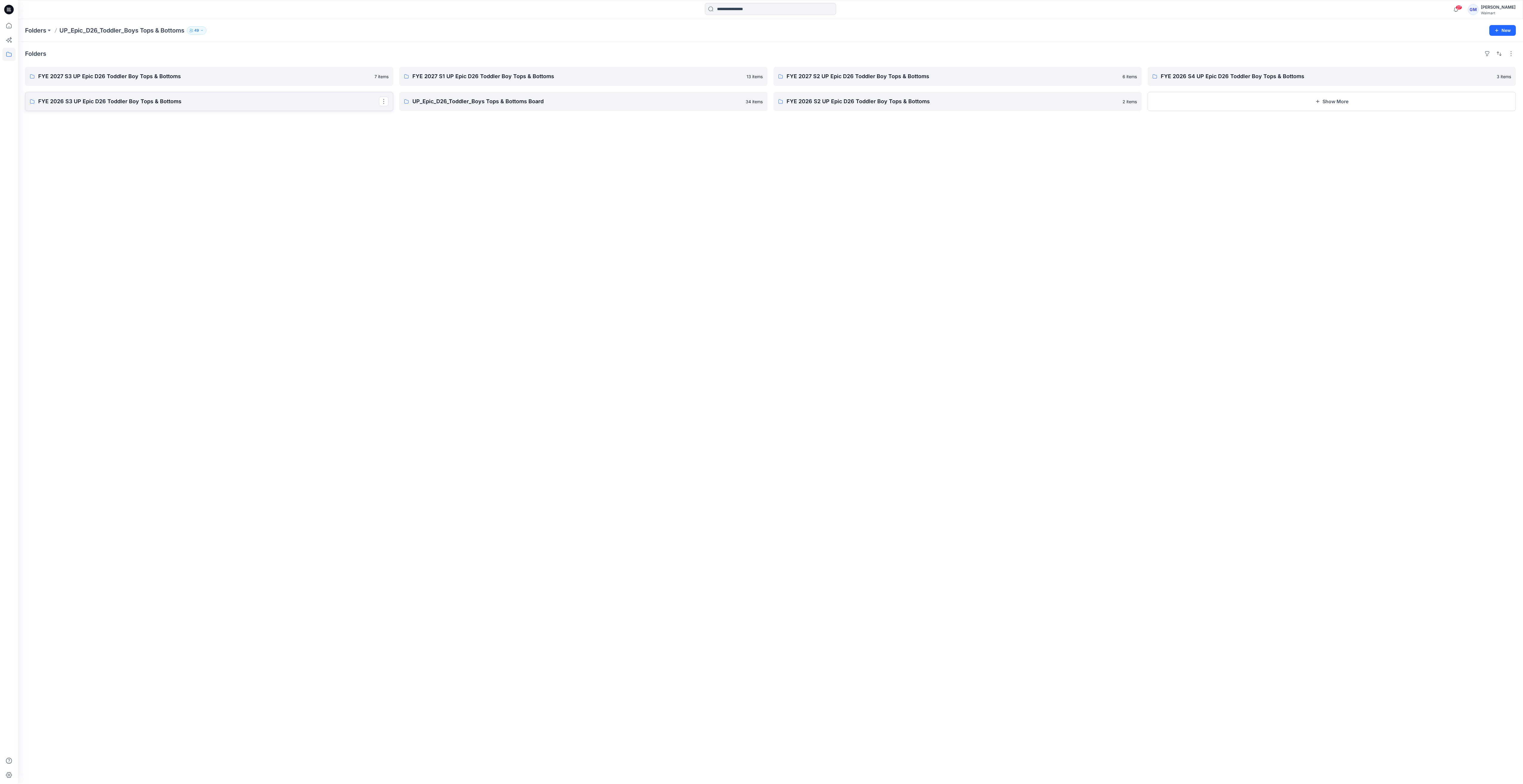
click at [98, 106] on link "FYE 2026 S3 UP Epic D26 Toddler Boy Tops & Bottoms" at bounding box center [209, 100] width 368 height 19
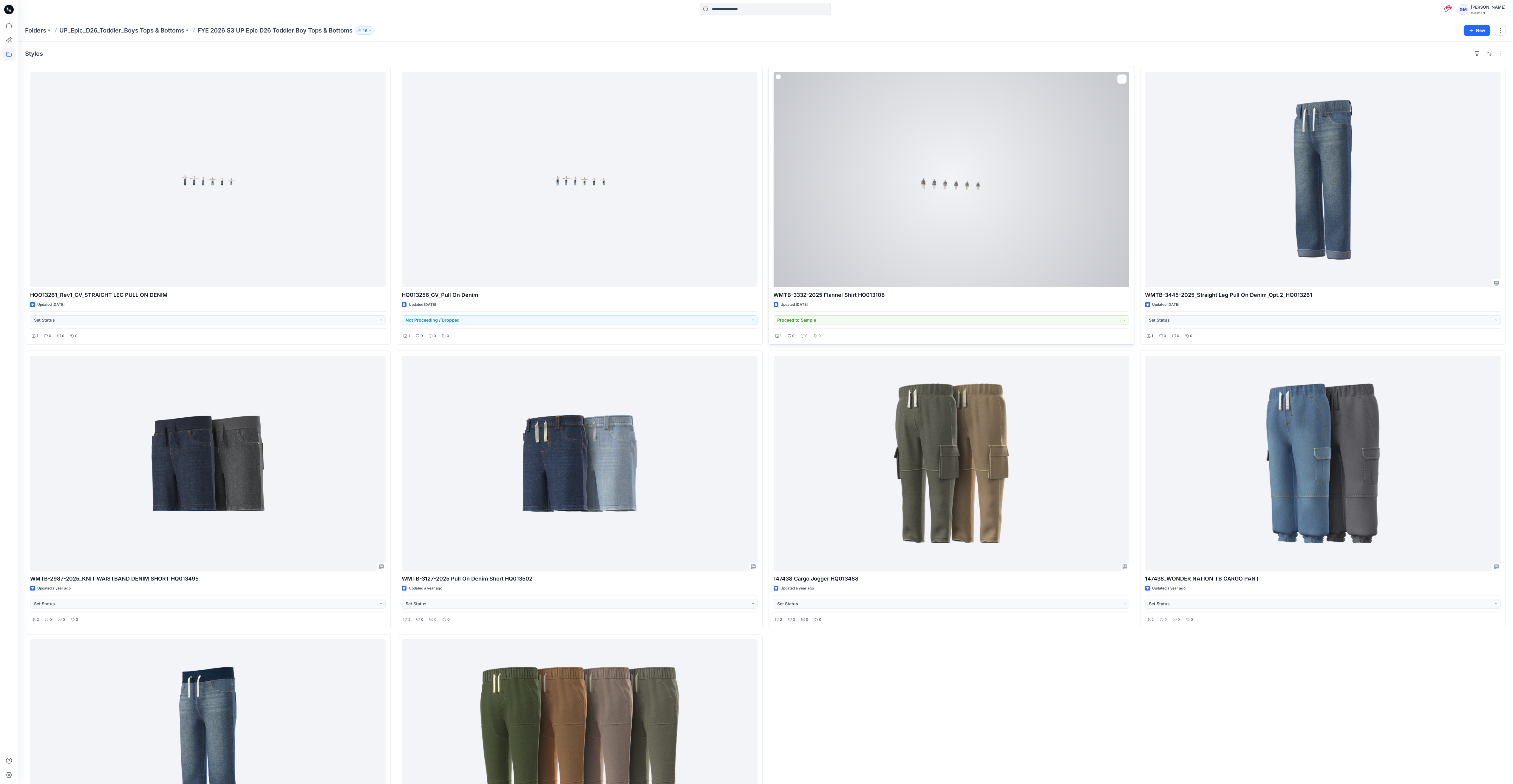
click at [950, 259] on div at bounding box center [951, 179] width 355 height 215
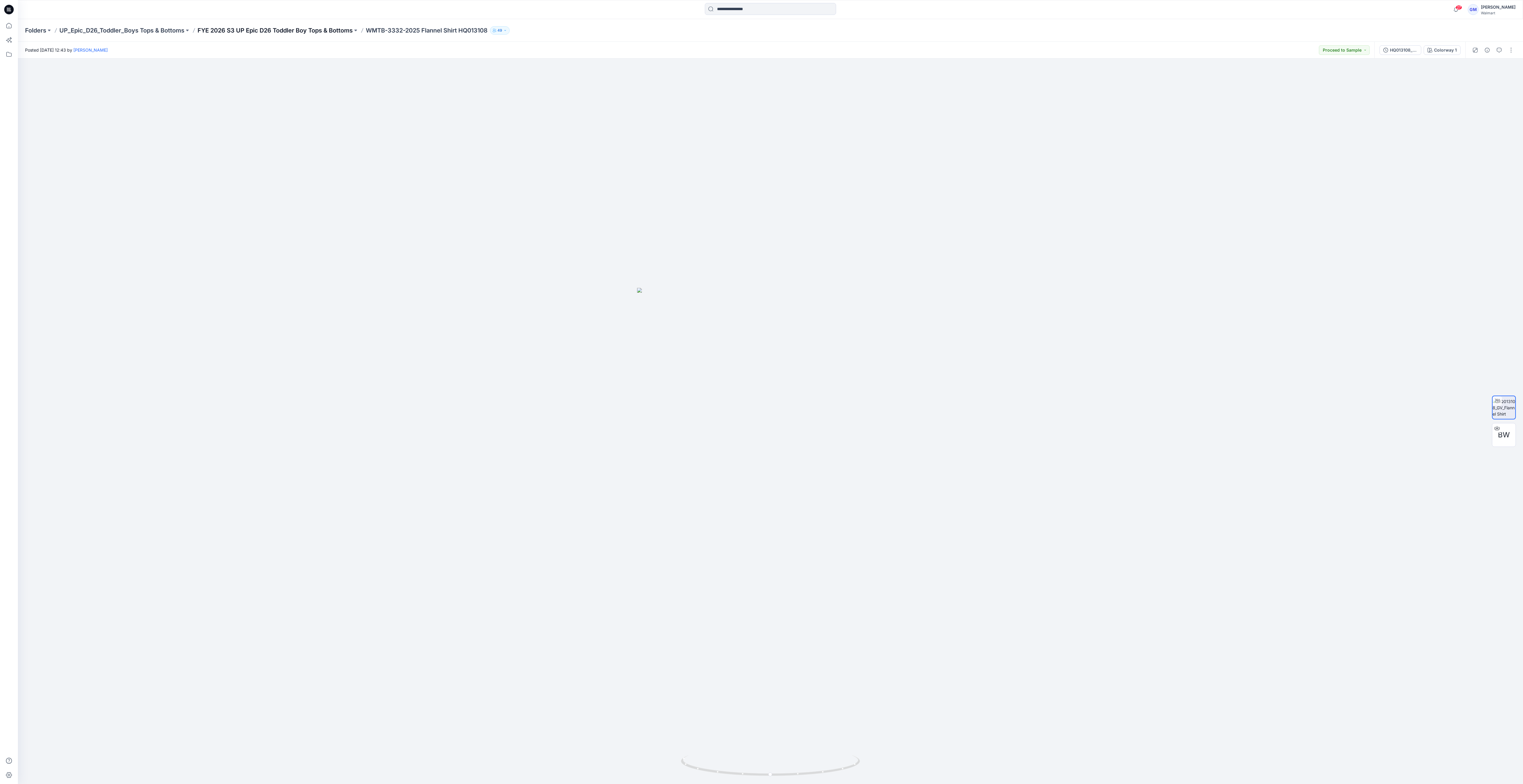
click at [289, 27] on p "FYE 2026 S3 UP Epic D26 Toddler Boy Tops & Bottoms" at bounding box center [275, 30] width 155 height 8
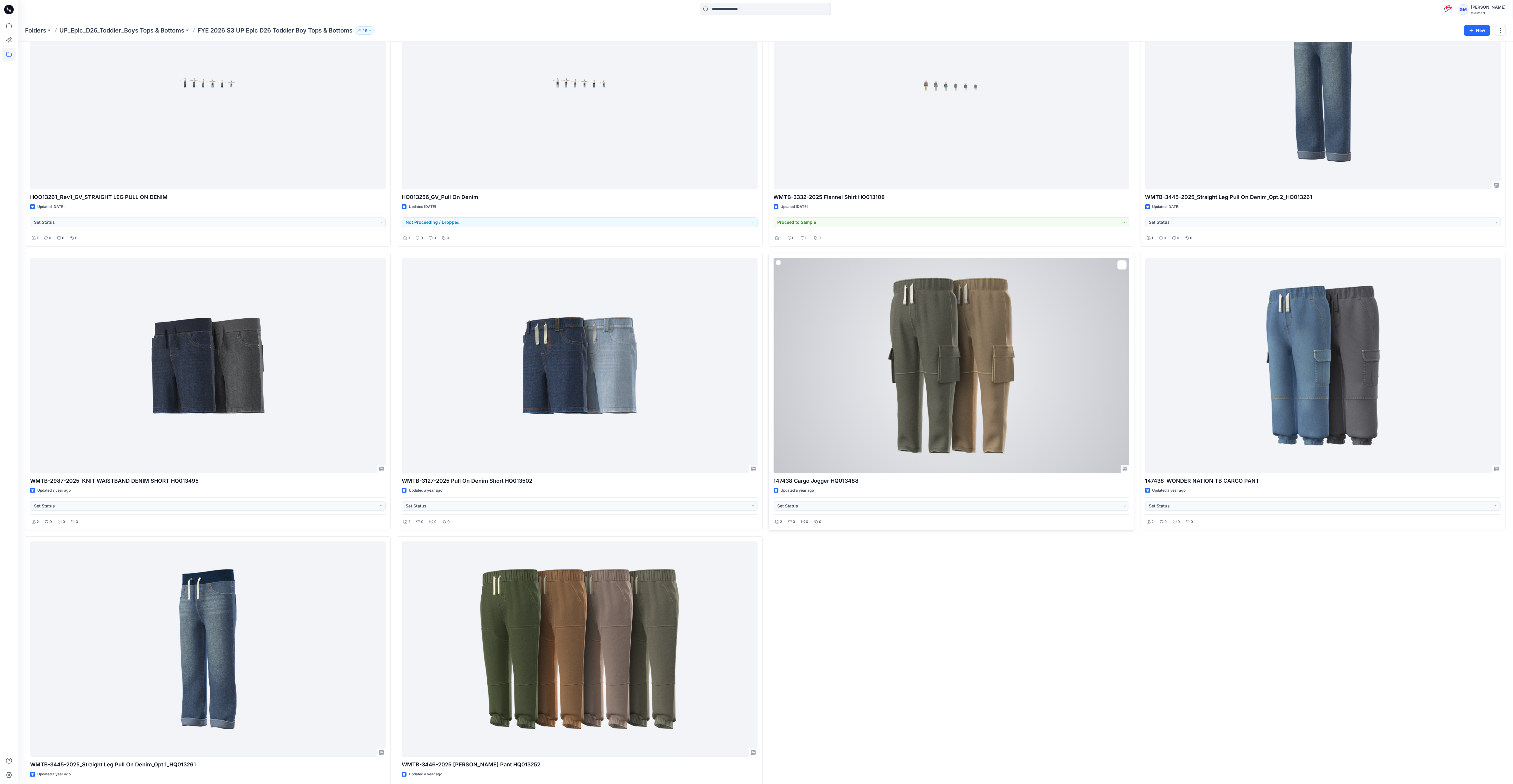
scroll to position [136, 0]
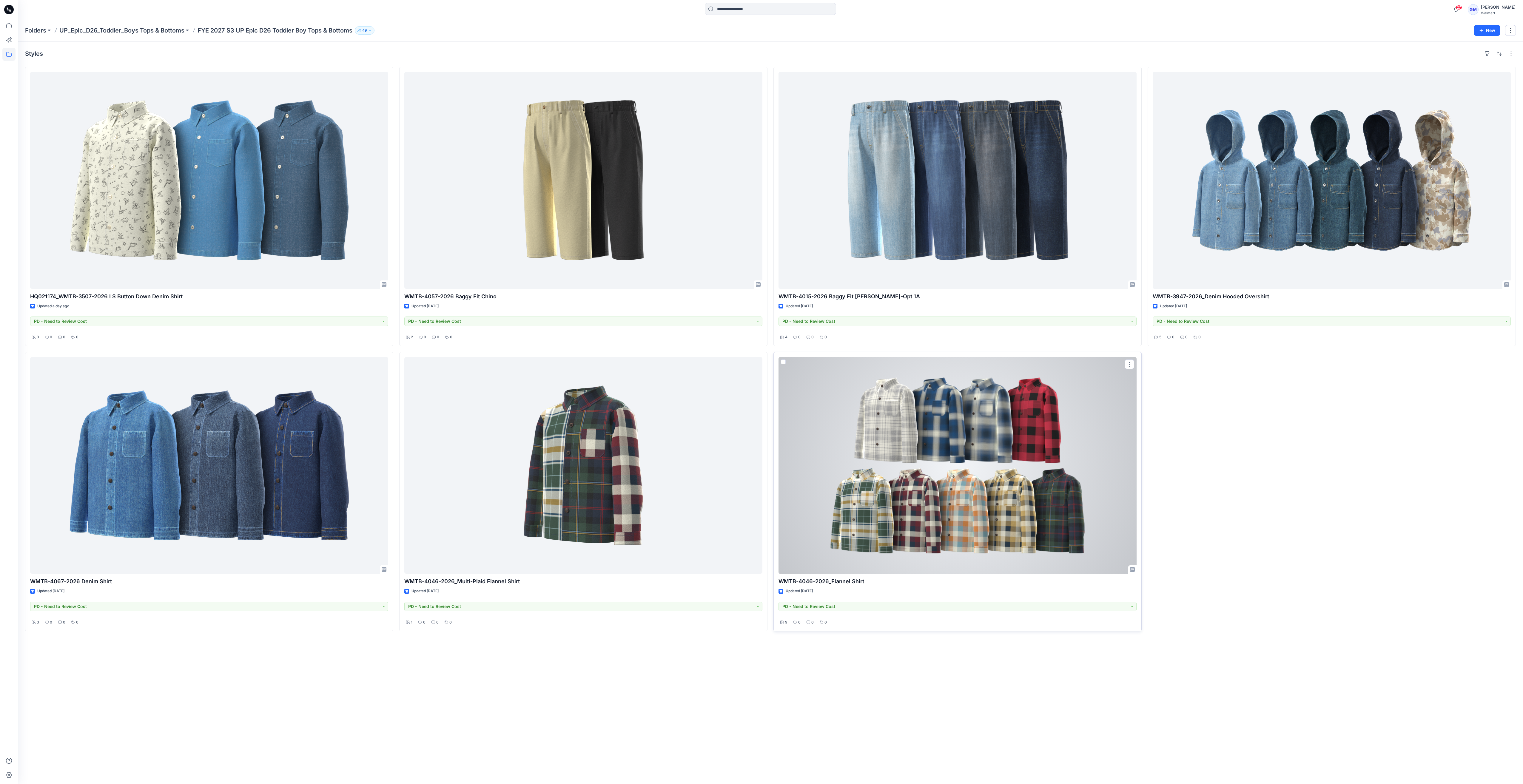
click at [950, 448] on div at bounding box center [958, 466] width 358 height 217
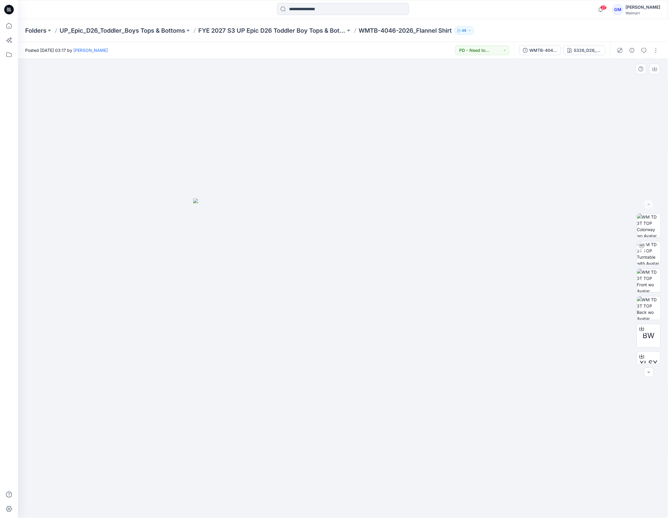
click at [288, 399] on div at bounding box center [343, 288] width 651 height 459
click at [554, 48] on div "WMTB-4046-2026_Flannel Shirt-Full Colorway" at bounding box center [544, 50] width 28 height 7
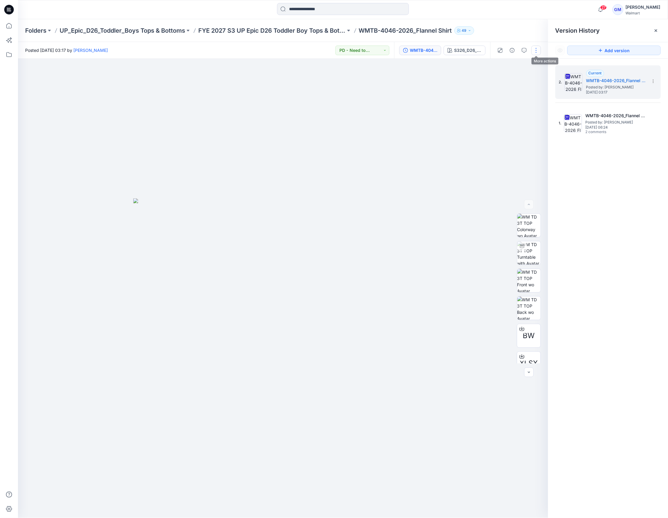
click at [539, 48] on button "button" at bounding box center [537, 51] width 10 height 10
click at [514, 84] on button "Edit" at bounding box center [511, 81] width 55 height 11
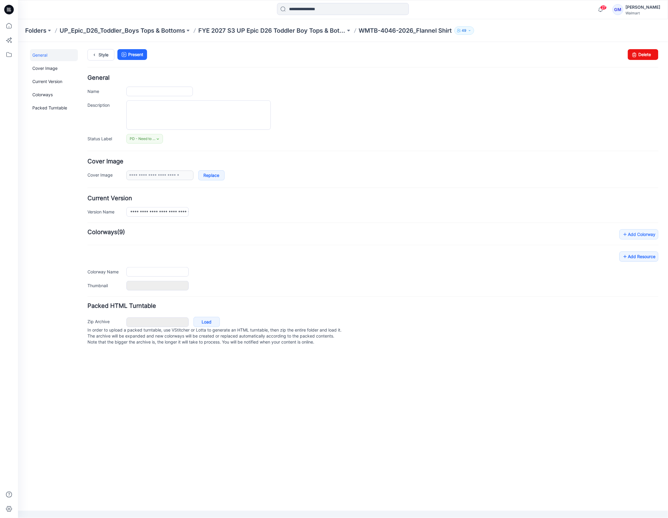
type input "**********"
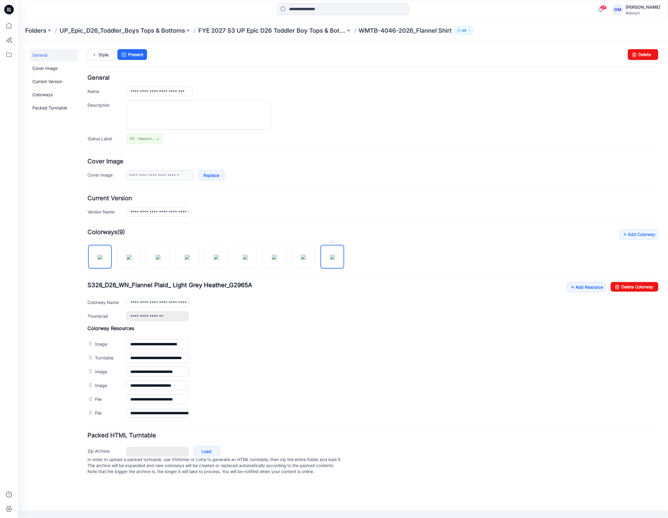
click at [333, 259] on img at bounding box center [332, 256] width 5 height 5
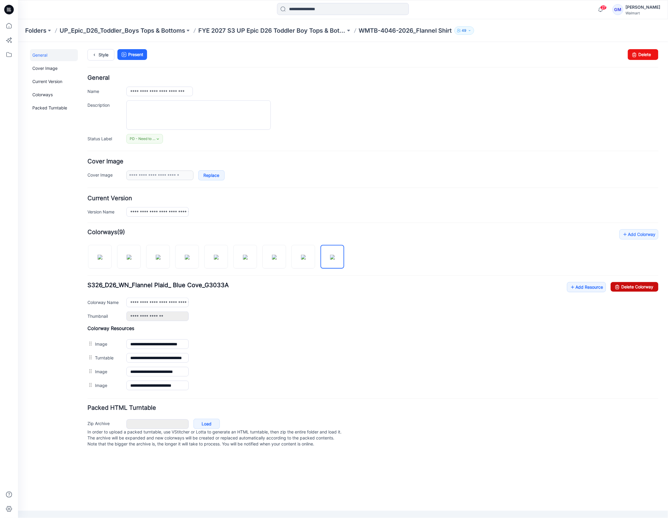
click at [631, 291] on link "Delete Colorway" at bounding box center [635, 287] width 48 height 10
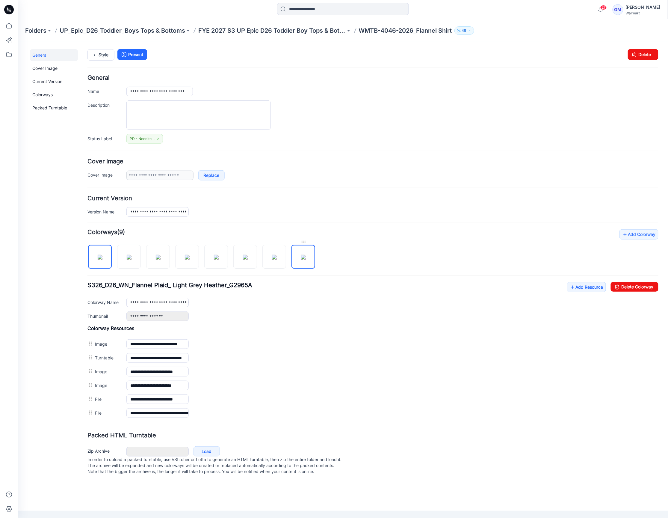
click at [306, 257] on img at bounding box center [303, 256] width 5 height 5
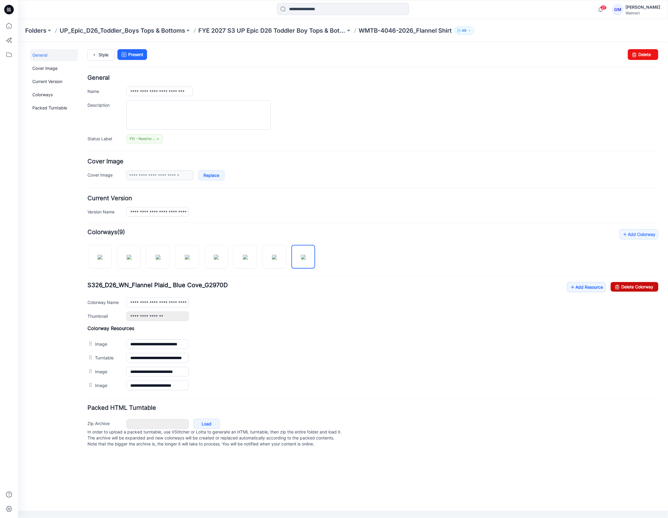
click at [621, 290] on link "Delete Colorway" at bounding box center [635, 287] width 48 height 10
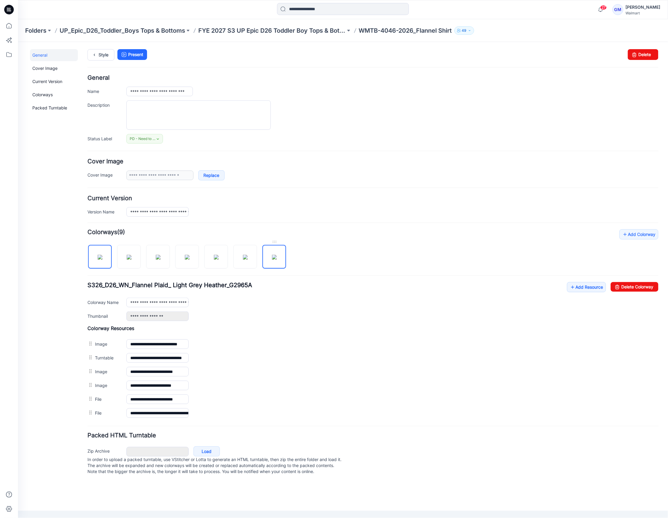
click at [277, 259] on img at bounding box center [274, 256] width 5 height 5
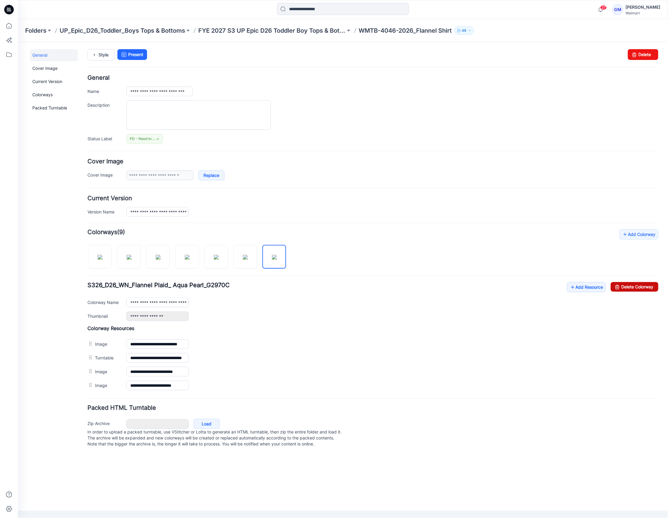
click at [645, 290] on link "Delete Colorway" at bounding box center [635, 287] width 48 height 10
click at [248, 256] on img at bounding box center [245, 256] width 5 height 5
click at [650, 285] on link "Delete Colorway" at bounding box center [635, 287] width 48 height 10
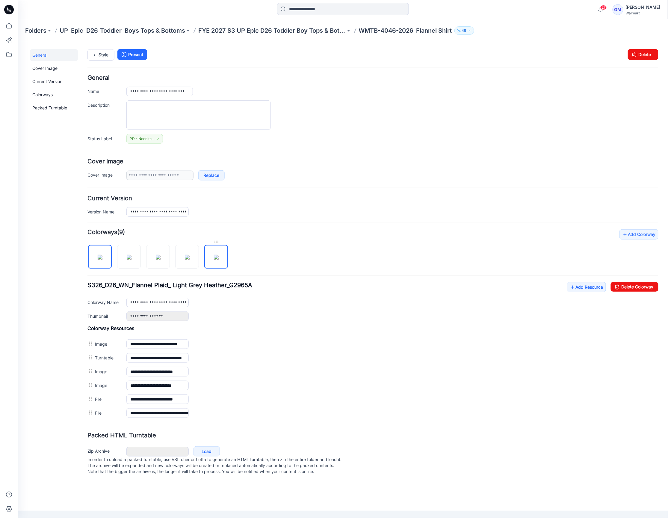
click at [218, 258] on img at bounding box center [216, 256] width 5 height 5
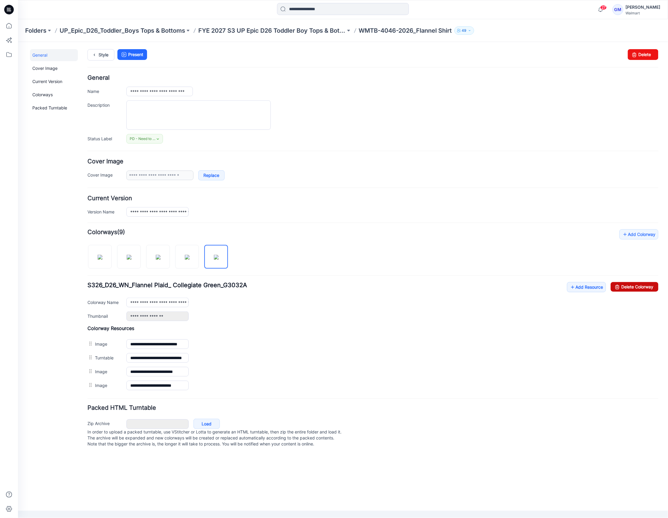
click at [635, 291] on link "Delete Colorway" at bounding box center [635, 287] width 48 height 10
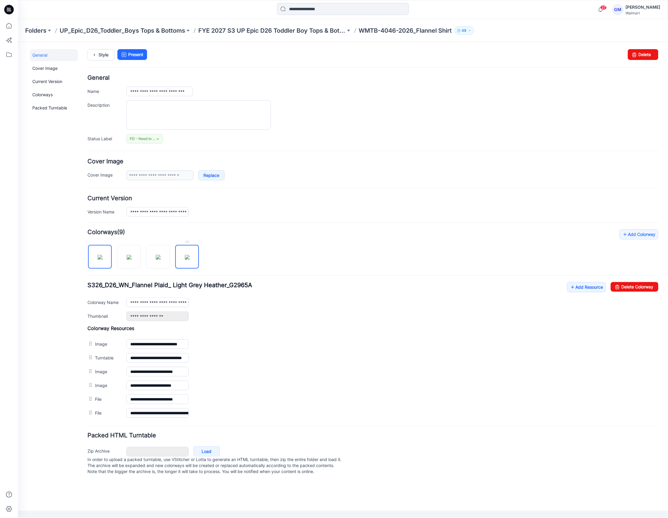
click at [185, 259] on img at bounding box center [187, 256] width 5 height 5
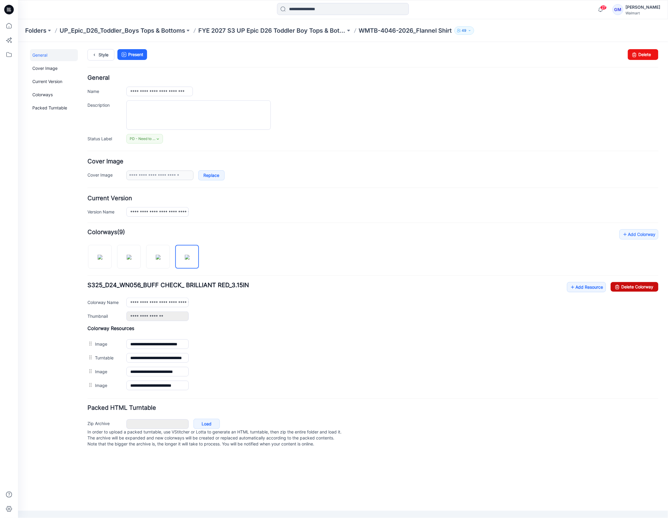
click at [627, 288] on link "Delete Colorway" at bounding box center [635, 287] width 48 height 10
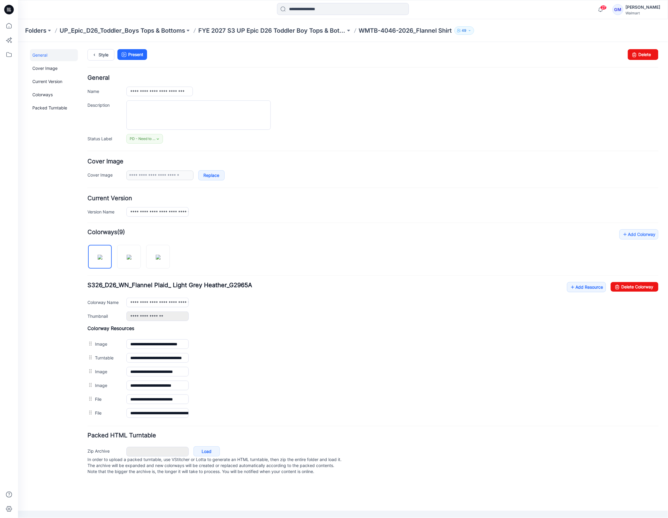
click at [172, 261] on div at bounding box center [130, 253] width 87 height 31
click at [160, 259] on img at bounding box center [158, 256] width 5 height 5
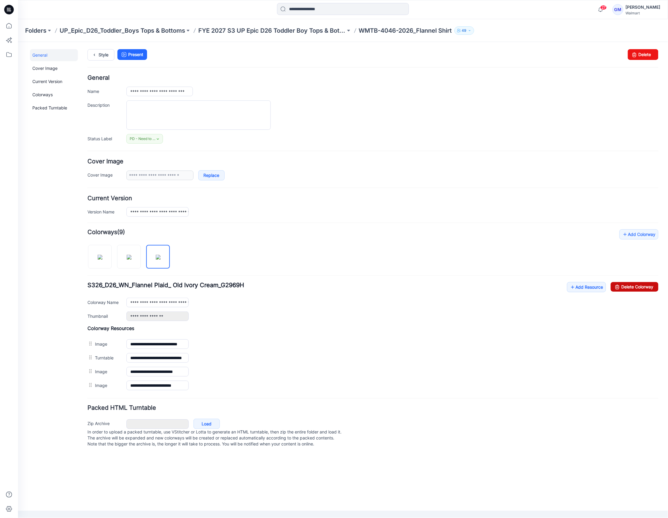
click at [637, 291] on link "Delete Colorway" at bounding box center [635, 287] width 48 height 10
click at [131, 259] on img at bounding box center [128, 256] width 5 height 5
click at [620, 290] on icon at bounding box center [617, 287] width 8 height 10
type input "**********"
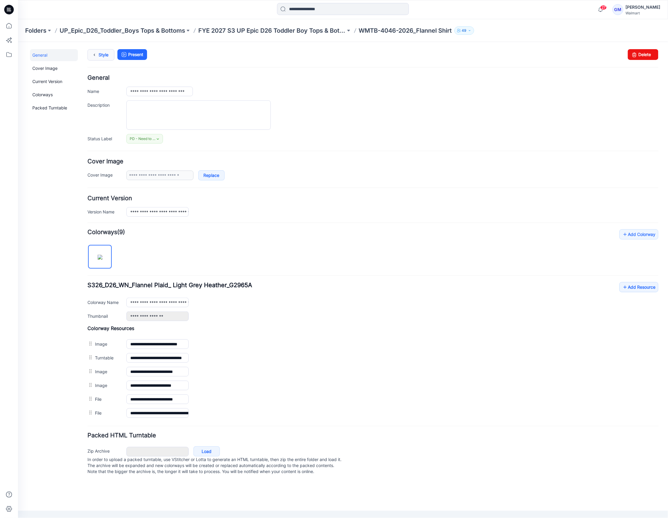
click at [91, 51] on icon at bounding box center [94, 54] width 8 height 11
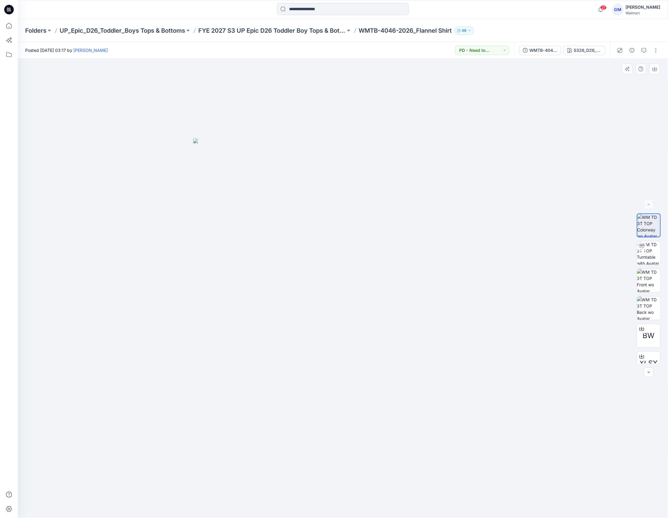
click at [124, 460] on div at bounding box center [343, 288] width 651 height 459
click at [192, 128] on div at bounding box center [343, 288] width 651 height 459
click at [525, 295] on div at bounding box center [343, 288] width 651 height 459
click at [364, 234] on img at bounding box center [343, 357] width 300 height 319
click at [493, 391] on div at bounding box center [343, 288] width 651 height 459
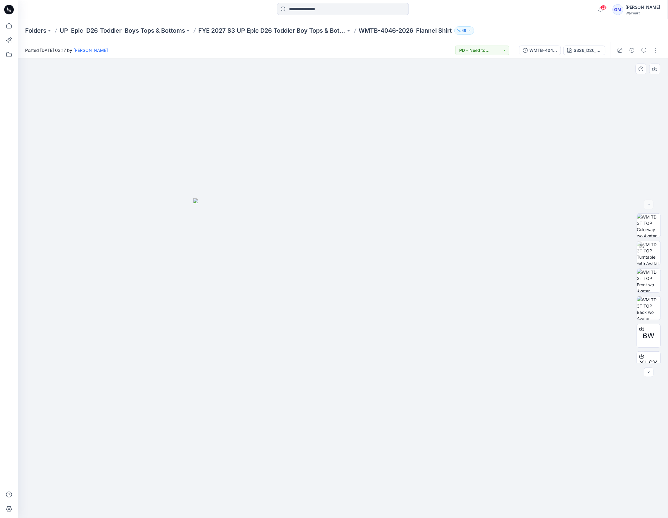
click at [358, 238] on img at bounding box center [343, 357] width 300 height 319
drag, startPoint x: 565, startPoint y: 452, endPoint x: 660, endPoint y: 447, distance: 94.8
click at [565, 452] on div at bounding box center [343, 288] width 651 height 459
click at [215, 319] on img at bounding box center [343, 357] width 300 height 319
click at [594, 46] on button "S326_D26_WN_Flannel Plaid_ Light Grey Heather_G2965A" at bounding box center [585, 51] width 42 height 10
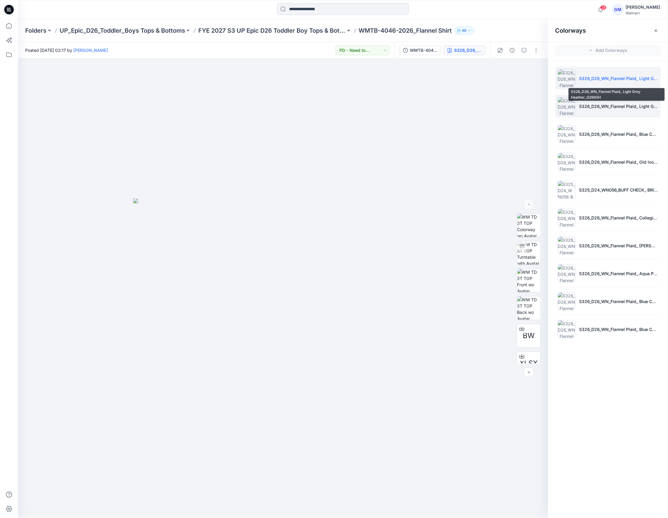
click at [607, 107] on p "S326_D26_WN_Flannel Plaid_ Light Grey Heather_G2965H" at bounding box center [619, 106] width 79 height 6
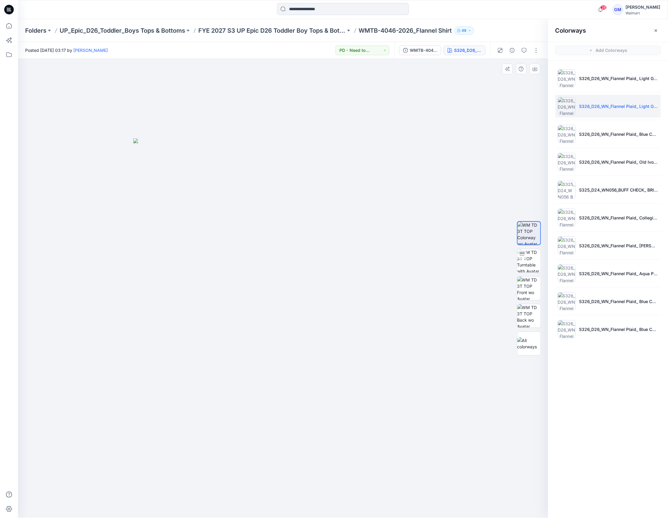
click at [373, 139] on img at bounding box center [283, 327] width 300 height 379
click at [469, 50] on div "S326_D26_WN_Flannel Plaid_ Light Grey Heather_G2965H" at bounding box center [468, 50] width 28 height 7
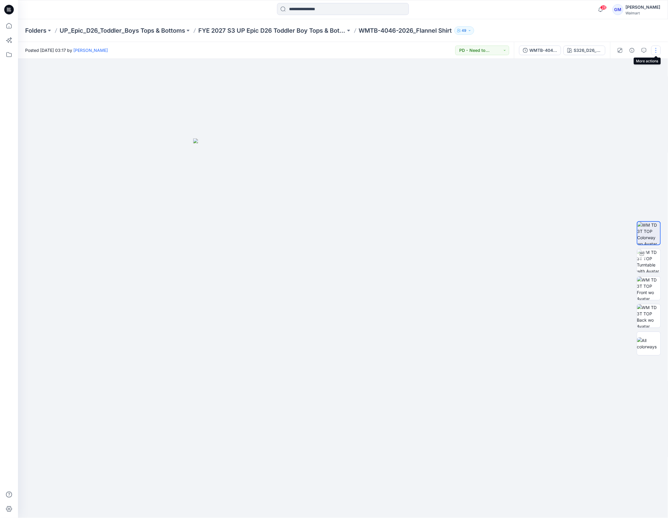
click at [652, 54] on button "button" at bounding box center [657, 51] width 10 height 10
click at [613, 78] on button "Edit" at bounding box center [631, 81] width 55 height 11
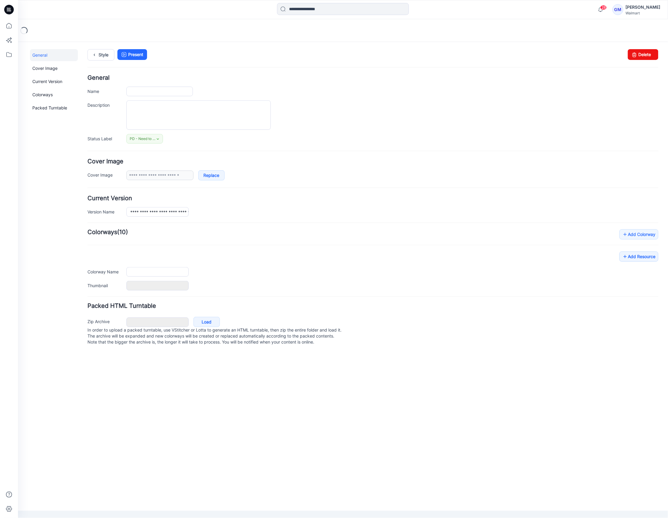
type input "**********"
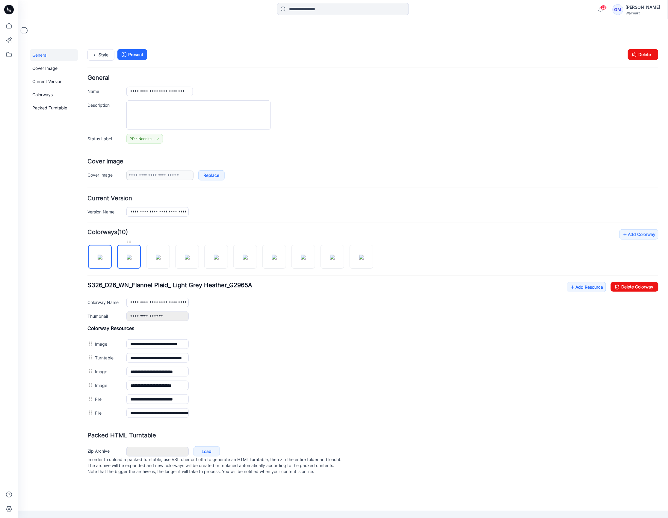
click at [127, 256] on img at bounding box center [128, 256] width 5 height 5
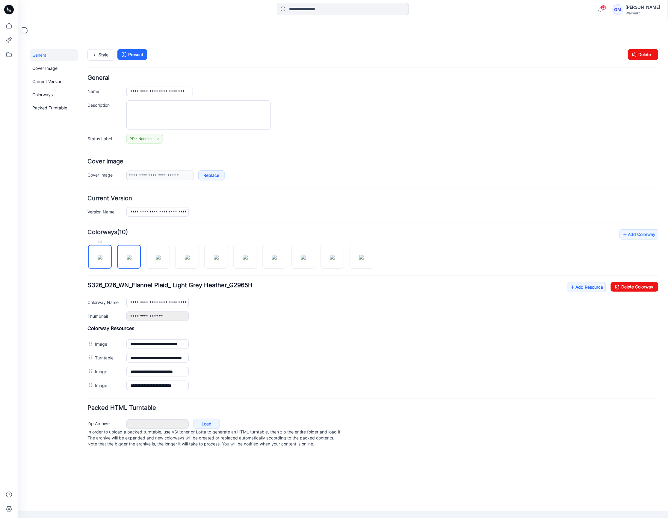
click at [102, 259] on img at bounding box center [99, 256] width 5 height 5
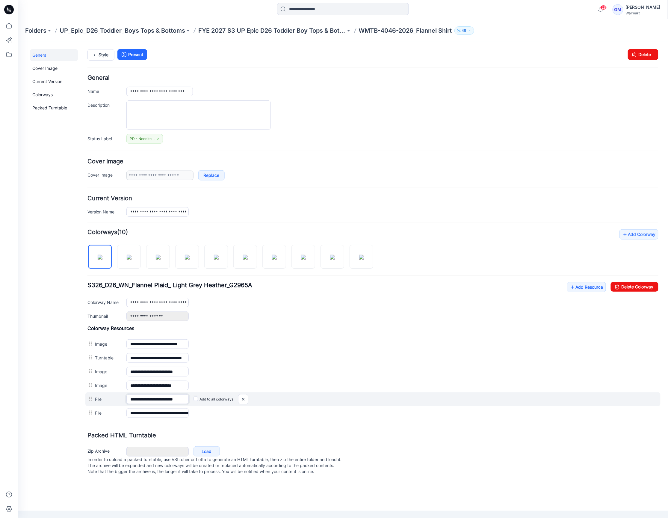
scroll to position [0, 6]
drag, startPoint x: 168, startPoint y: 401, endPoint x: 203, endPoint y: 401, distance: 34.8
click at [203, 401] on div "**********" at bounding box center [372, 399] width 575 height 14
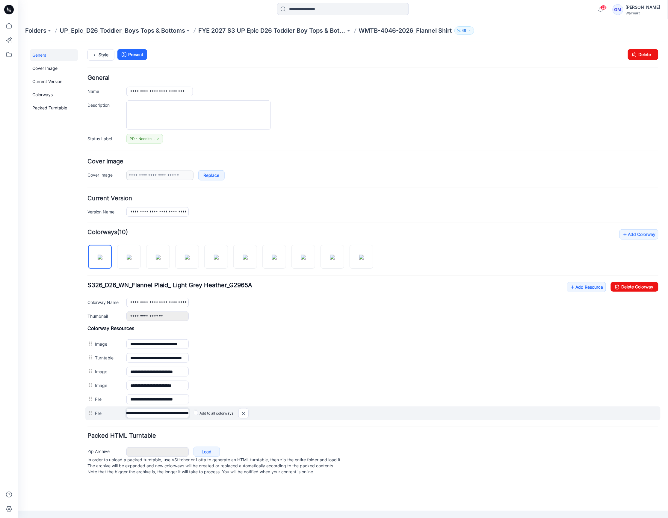
scroll to position [0, 88]
drag, startPoint x: 172, startPoint y: 417, endPoint x: 210, endPoint y: 418, distance: 38.1
click at [210, 418] on div "**********" at bounding box center [372, 413] width 575 height 14
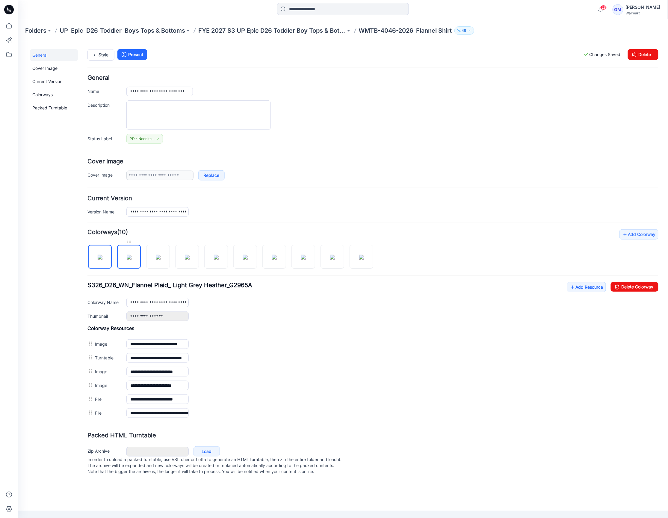
click at [126, 259] on img at bounding box center [128, 256] width 5 height 5
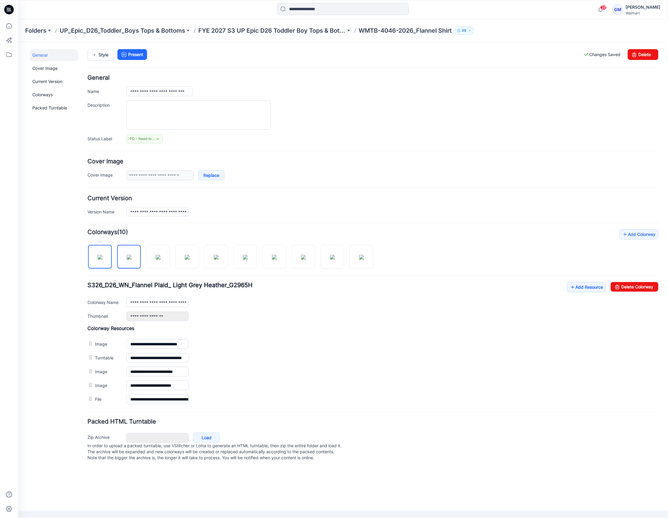
click at [97, 257] on img at bounding box center [99, 256] width 5 height 5
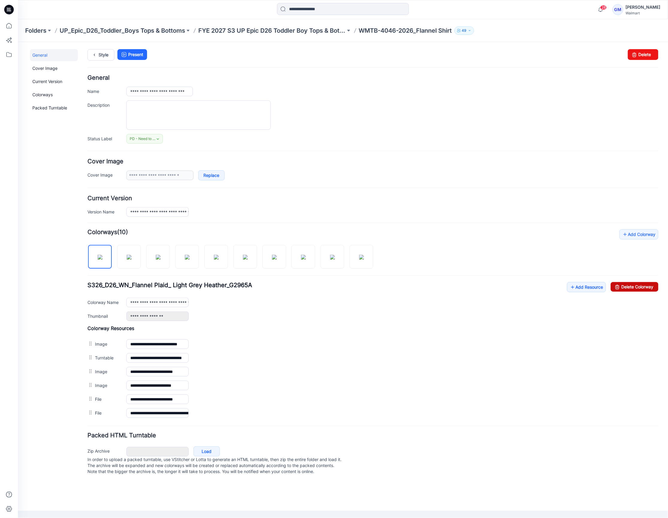
click at [627, 287] on link "Delete Colorway" at bounding box center [635, 287] width 48 height 10
type input "**********"
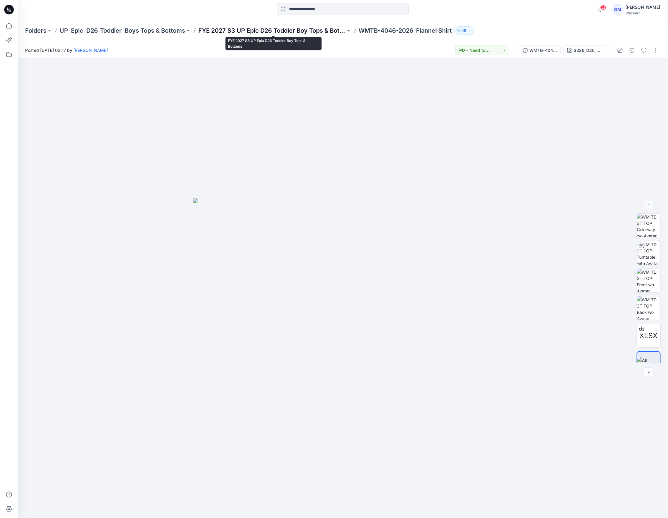
click at [303, 32] on p "FYE 2027 S3 UP Epic D26 Toddler Boy Tops & Bottoms" at bounding box center [271, 30] width 147 height 8
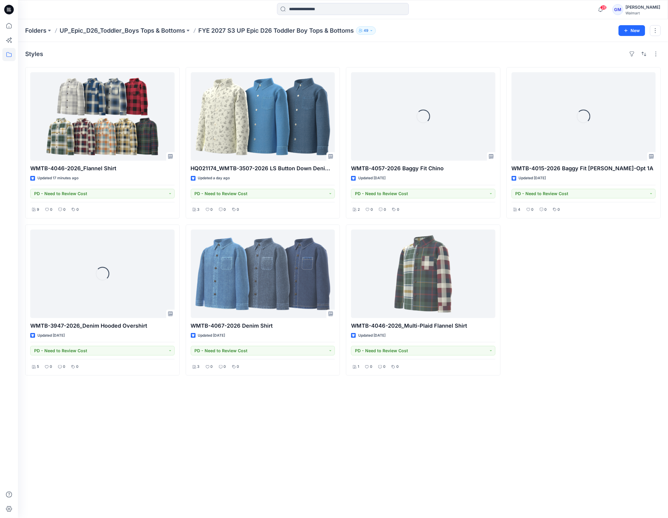
click at [121, 424] on div "Styles WMTB-4046-2026_Flannel Shirt Updated 17 minutes ago PD - Need to Review …" at bounding box center [343, 280] width 650 height 476
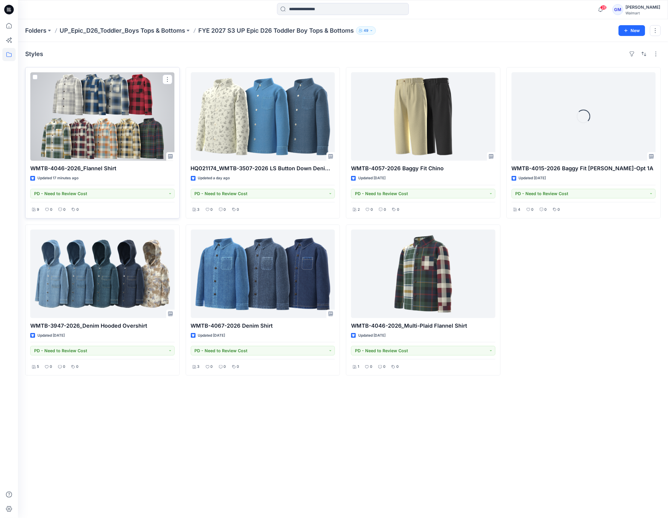
click at [100, 118] on div at bounding box center [102, 116] width 144 height 88
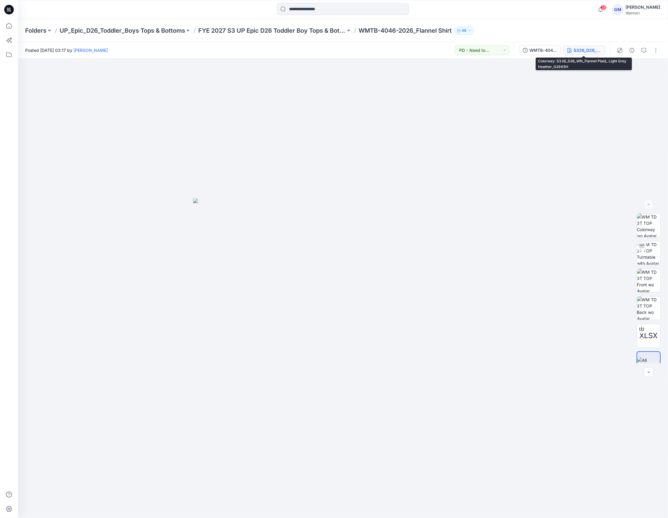
click at [577, 55] on button "S326_D26_WN_Flannel Plaid_ Light Grey Heather_G2965H" at bounding box center [585, 51] width 42 height 10
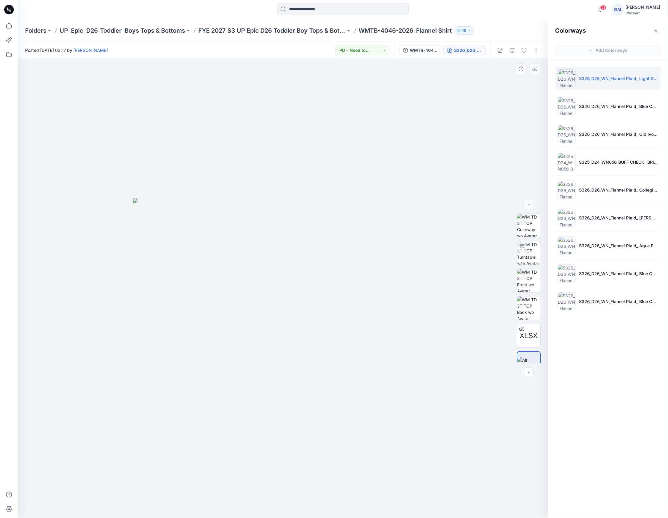
click at [363, 269] on img at bounding box center [283, 357] width 300 height 319
click at [390, 280] on img at bounding box center [283, 357] width 300 height 319
click at [625, 450] on div "Colorways Add Colorways S326_D26_WN_Flannel Plaid_ Light Grey Heather_G2965H S3…" at bounding box center [608, 268] width 120 height 499
click at [230, 310] on img at bounding box center [283, 357] width 300 height 319
click at [536, 52] on button "button" at bounding box center [537, 51] width 10 height 10
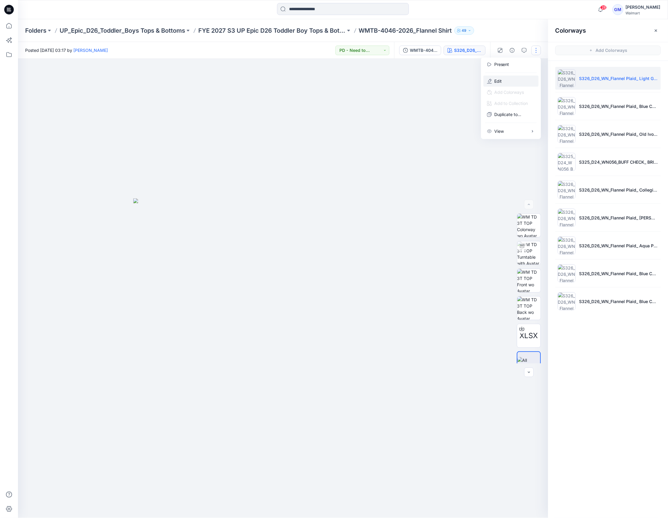
click at [493, 80] on button "Edit" at bounding box center [511, 81] width 55 height 11
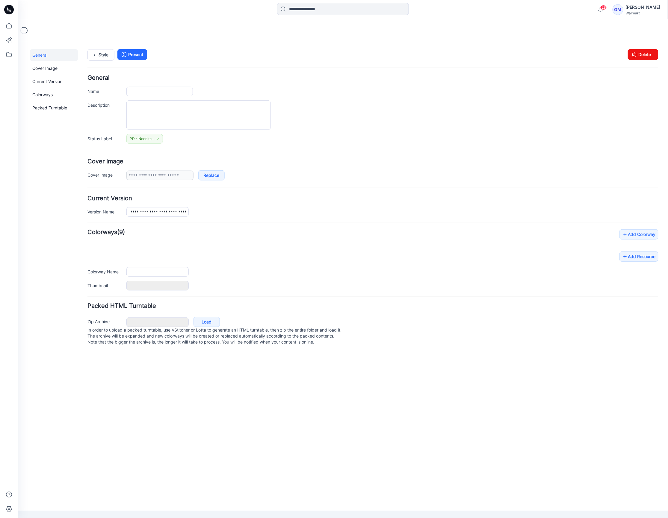
type input "**********"
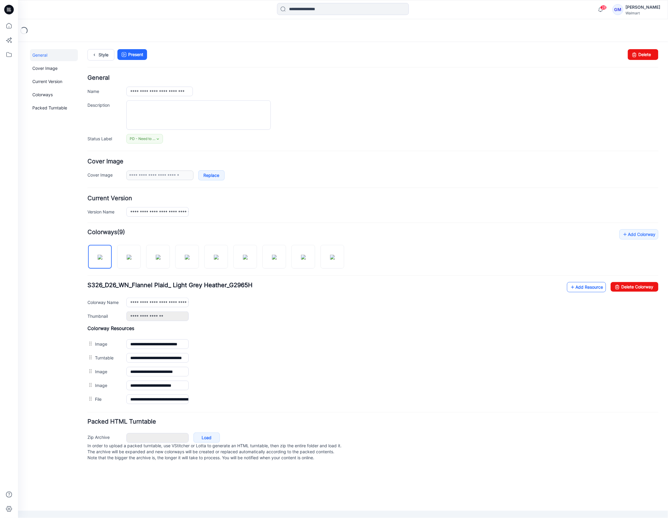
click at [567, 289] on link "Add Resource" at bounding box center [586, 287] width 39 height 10
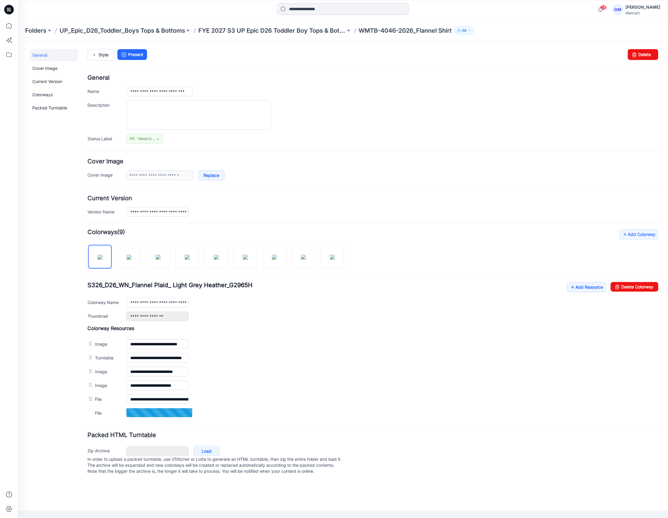
click at [349, 138] on div "PD - Need to Review Cost Set Status *Revision Requested TD - Need to Review PD …" at bounding box center [392, 139] width 532 height 10
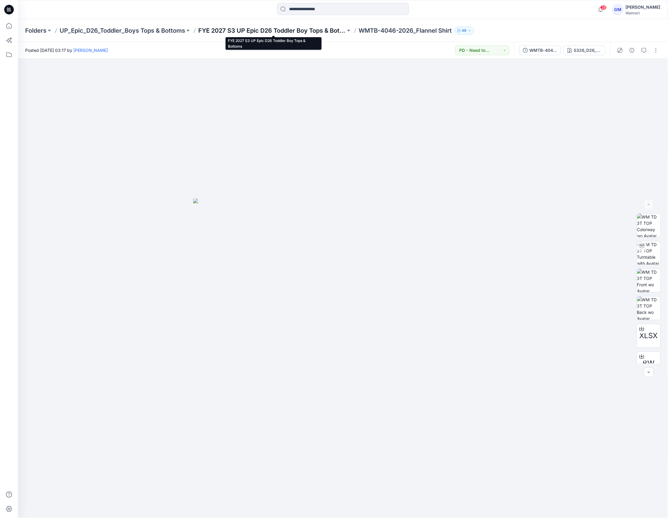
click at [295, 31] on p "FYE 2027 S3 UP Epic D26 Toddler Boy Tops & Bottoms" at bounding box center [271, 30] width 147 height 8
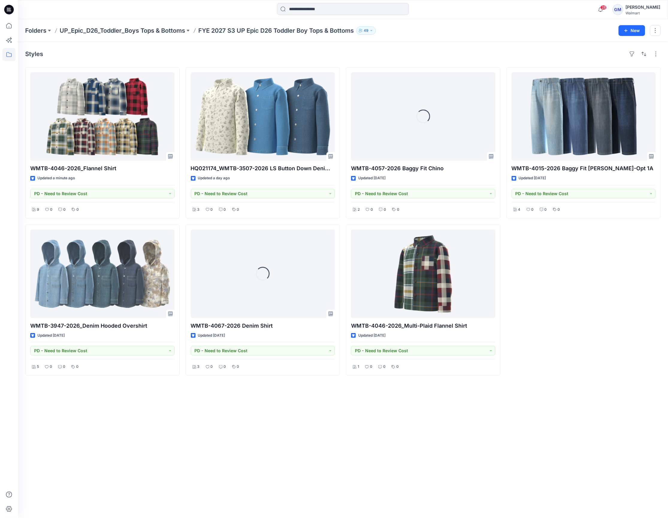
click at [576, 385] on div "Styles WMTB-4046-2026_Flannel Shirt Updated a minute ago PD - Need to Review Co…" at bounding box center [343, 280] width 650 height 476
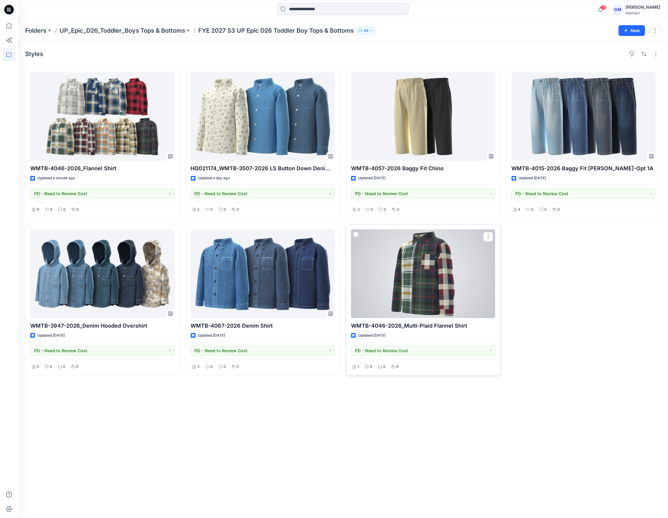
click at [427, 269] on div at bounding box center [423, 274] width 144 height 88
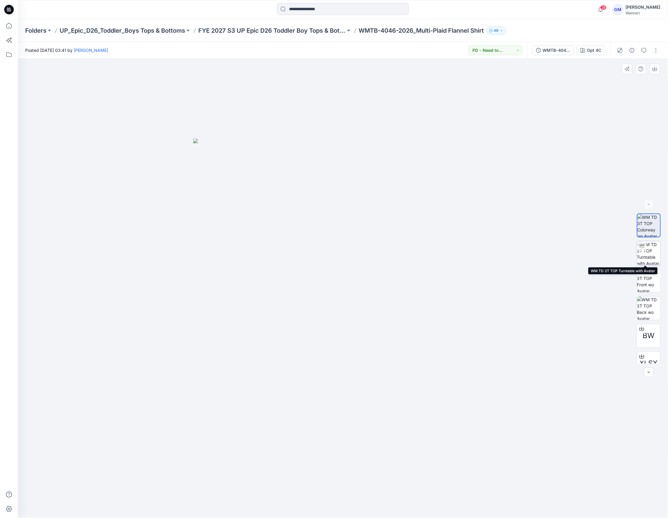
click at [645, 258] on img at bounding box center [648, 252] width 23 height 23
drag, startPoint x: 364, startPoint y: 255, endPoint x: 379, endPoint y: 254, distance: 15.3
click at [364, 255] on img at bounding box center [343, 281] width 486 height 473
click at [366, 264] on img at bounding box center [343, 281] width 486 height 473
click at [656, 49] on button "button" at bounding box center [657, 51] width 10 height 10
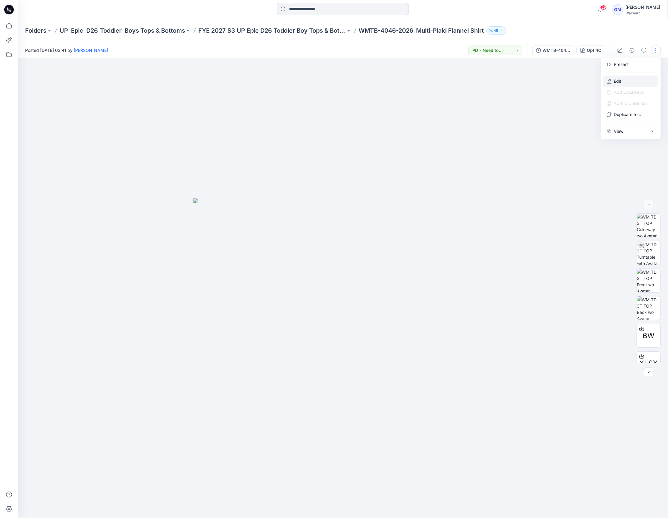
click at [631, 77] on button "Edit" at bounding box center [631, 81] width 55 height 11
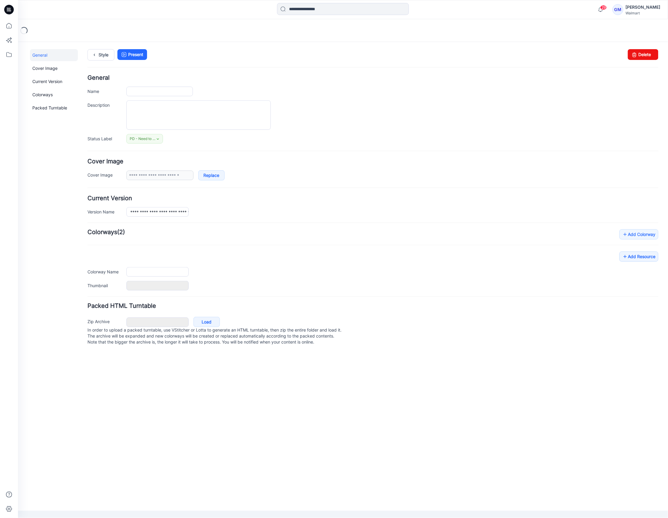
type input "**********"
type input "******"
type input "**********"
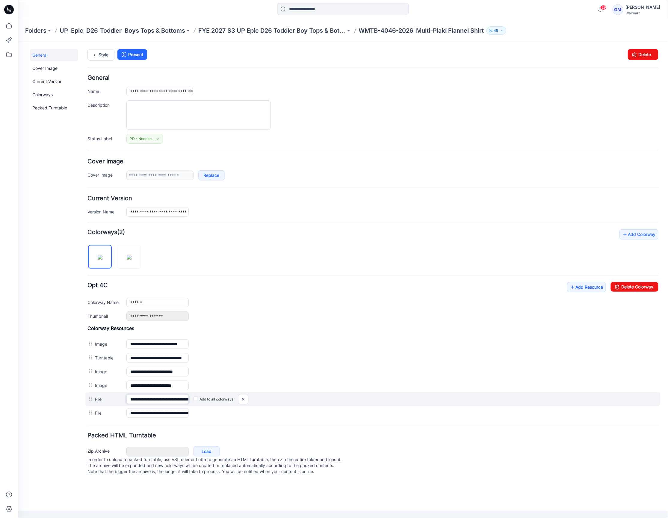
scroll to position [0, 28]
drag, startPoint x: 173, startPoint y: 401, endPoint x: 212, endPoint y: 401, distance: 39.0
click at [212, 401] on div "**********" at bounding box center [372, 399] width 575 height 14
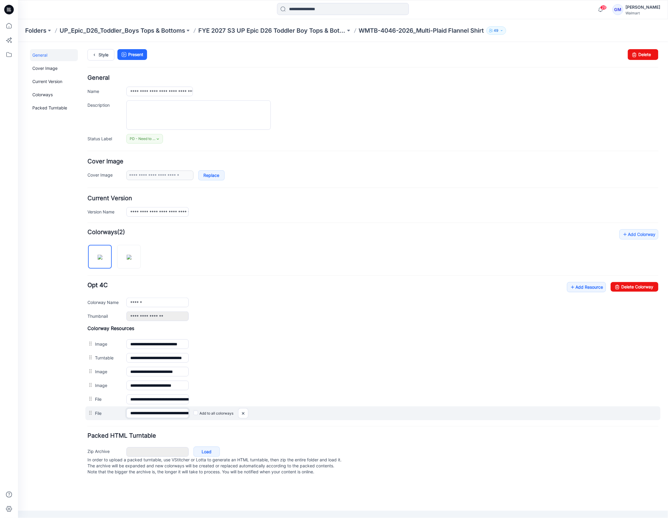
scroll to position [0, 88]
drag, startPoint x: 165, startPoint y: 417, endPoint x: 211, endPoint y: 415, distance: 45.3
click at [211, 415] on div "**********" at bounding box center [372, 413] width 575 height 14
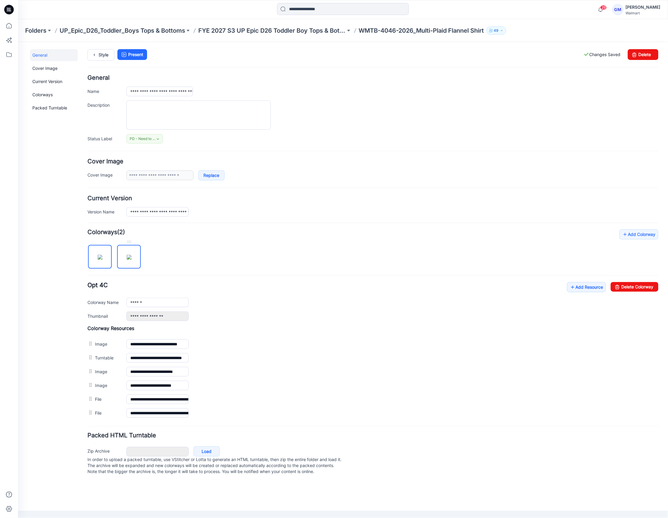
click at [126, 259] on img at bounding box center [128, 256] width 5 height 5
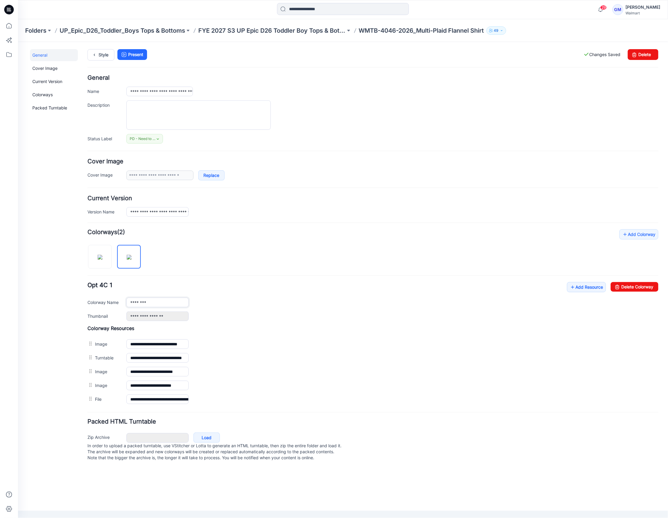
click at [160, 306] on input "********" at bounding box center [157, 302] width 62 height 10
click at [102, 254] on img at bounding box center [99, 256] width 5 height 5
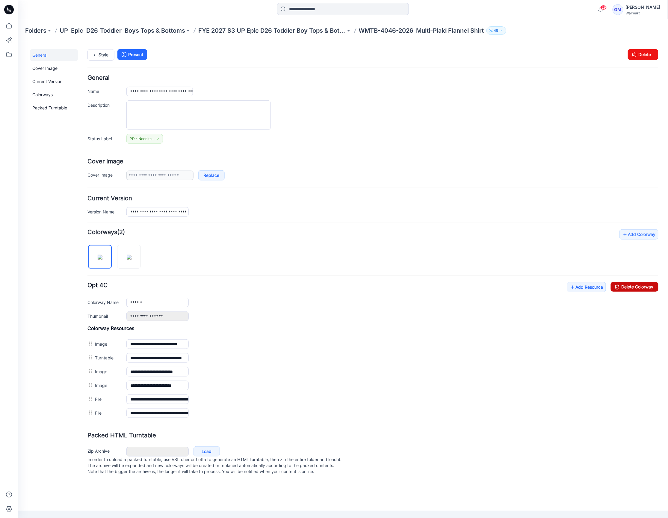
click at [621, 287] on link "Delete Colorway" at bounding box center [635, 287] width 48 height 10
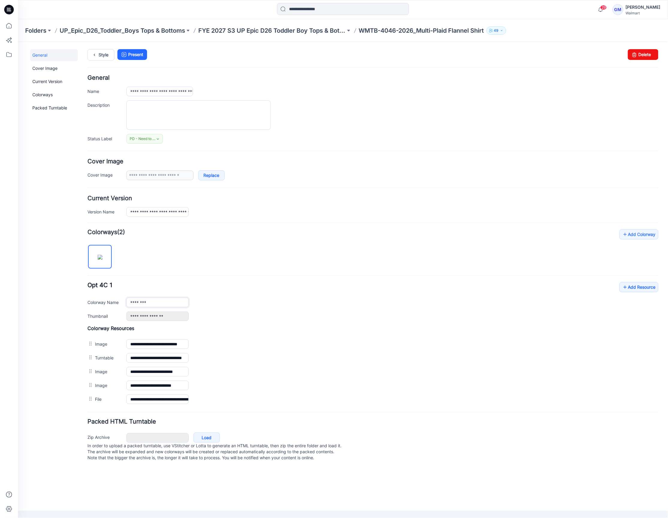
click at [156, 303] on input "********" at bounding box center [157, 302] width 62 height 10
type input "******"
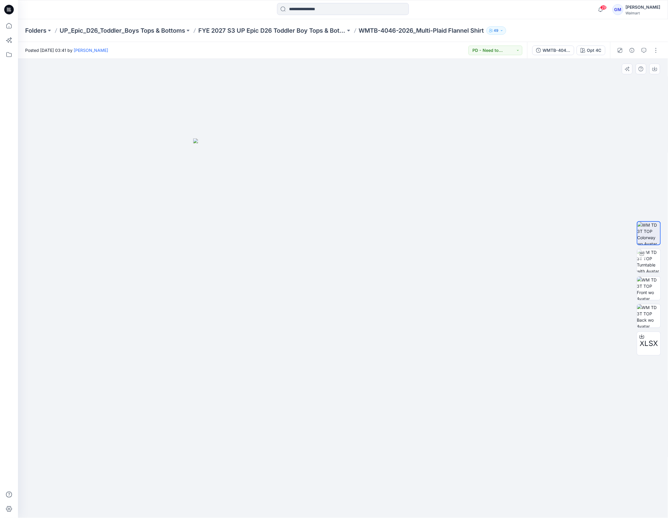
click at [381, 463] on div at bounding box center [343, 288] width 651 height 459
click at [367, 481] on div at bounding box center [343, 288] width 651 height 459
click at [270, 293] on img at bounding box center [343, 327] width 300 height 379
click at [653, 53] on button "button" at bounding box center [657, 51] width 10 height 10
click at [627, 82] on button "Edit" at bounding box center [631, 81] width 55 height 11
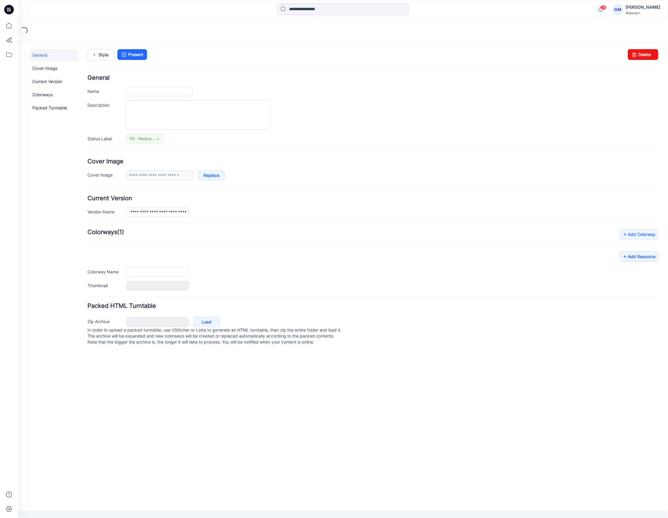
type input "**********"
type input "******"
type input "**********"
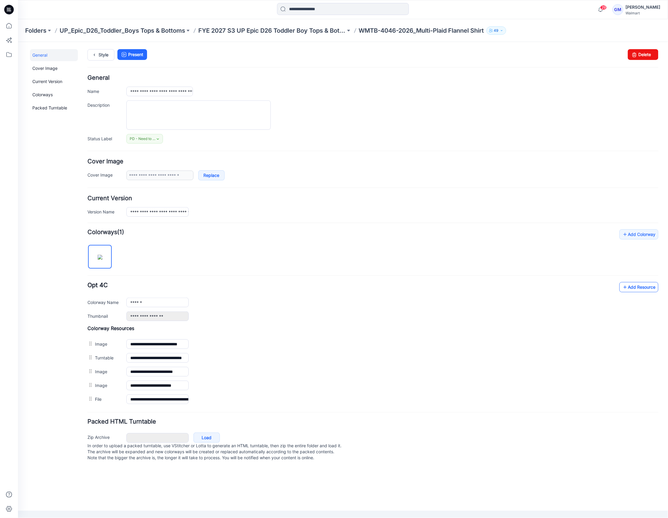
click at [632, 292] on link "Add Resource" at bounding box center [638, 287] width 39 height 10
